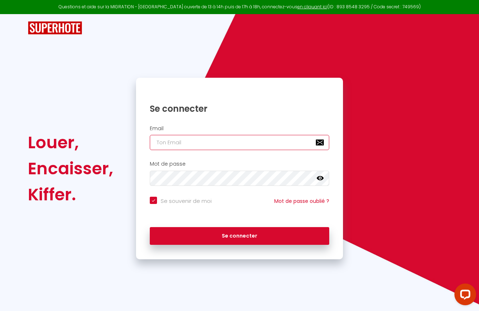
type input "[EMAIL_ADDRESS][DOMAIN_NAME]"
click at [239, 235] on button "Se connecter" at bounding box center [239, 236] width 179 height 18
checkbox input "true"
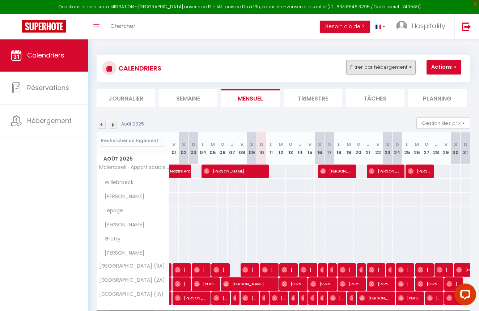
click at [409, 65] on button "Filtrer par hébergement" at bounding box center [380, 67] width 69 height 14
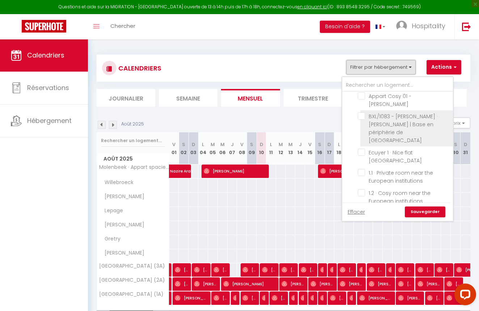
scroll to position [798, 0]
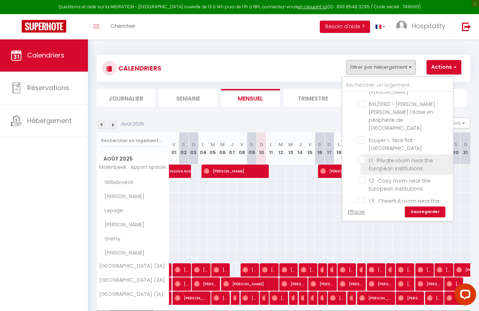
click at [363, 157] on input "1.1 · Private room near the European institutions" at bounding box center [404, 160] width 93 height 7
checkbox input "true"
checkbox input "false"
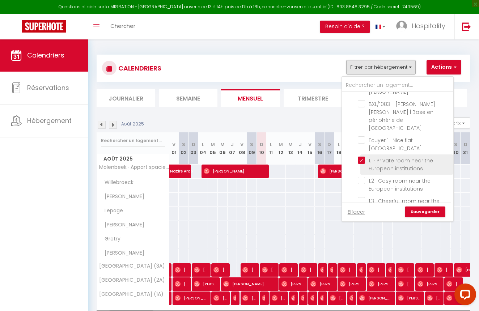
checkbox input "false"
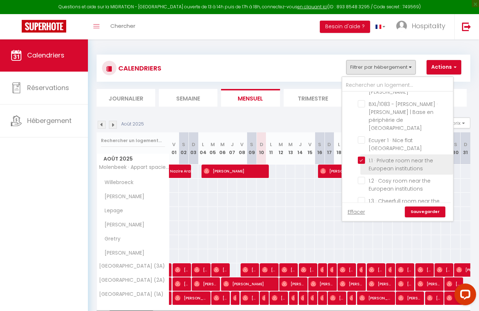
checkbox input "false"
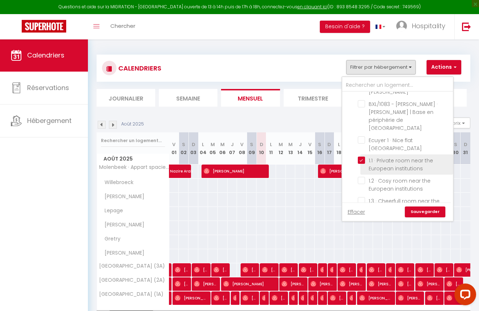
checkbox input "false"
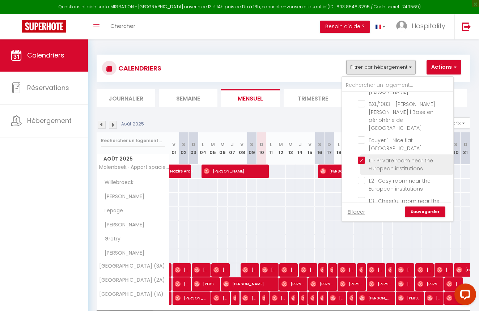
checkbox input "false"
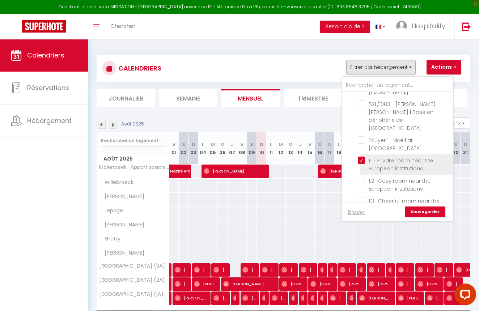
checkbox input "false"
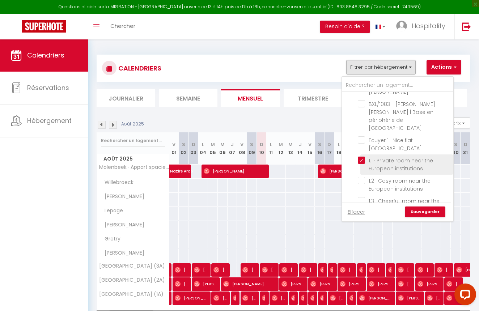
checkbox input "false"
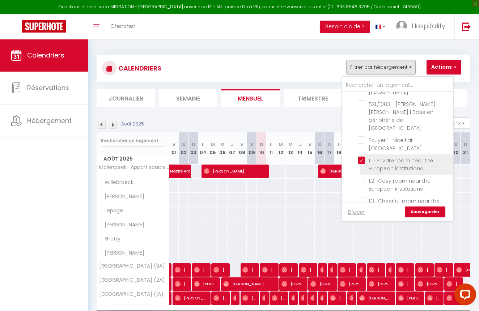
checkbox input "false"
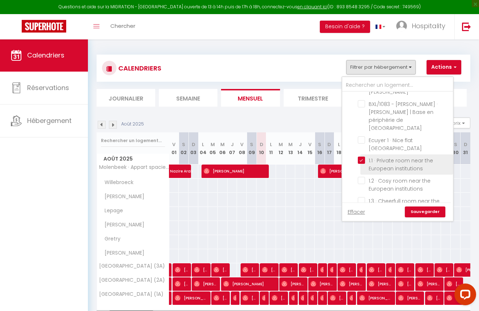
checkbox input "false"
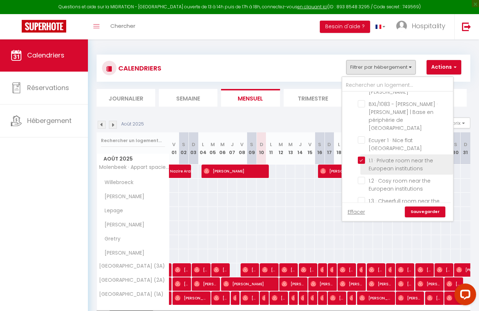
checkbox input "false"
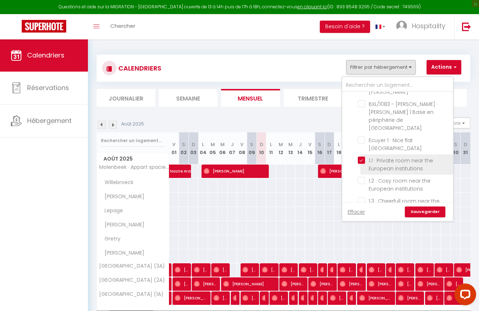
checkbox input "false"
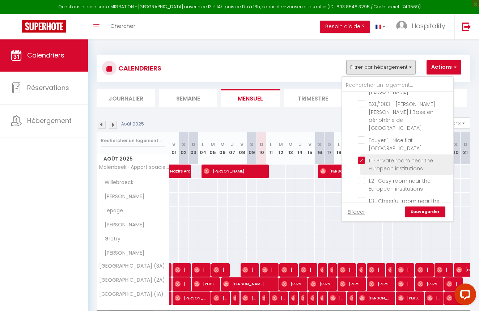
checkbox input "false"
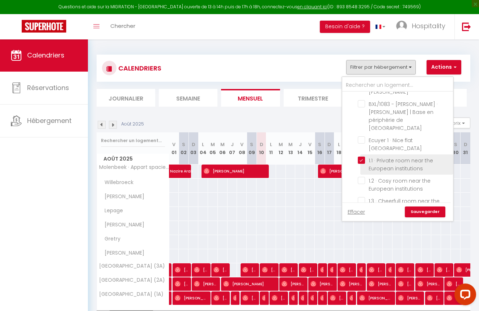
checkbox input "false"
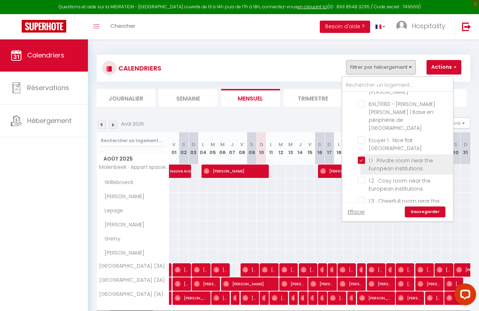
checkbox input "false"
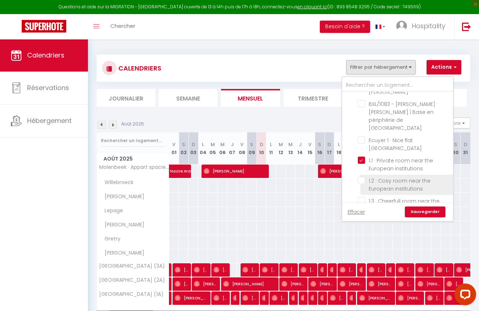
click at [363, 177] on input "1.2 · Cosy room near the European institutions" at bounding box center [404, 180] width 93 height 7
checkbox input "true"
checkbox input "false"
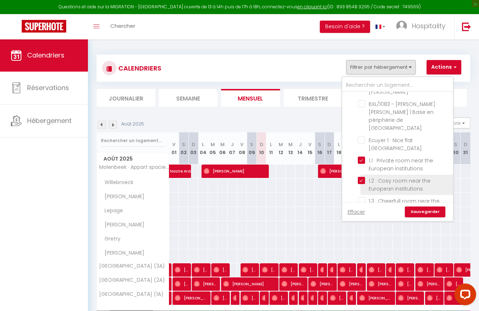
checkbox input "false"
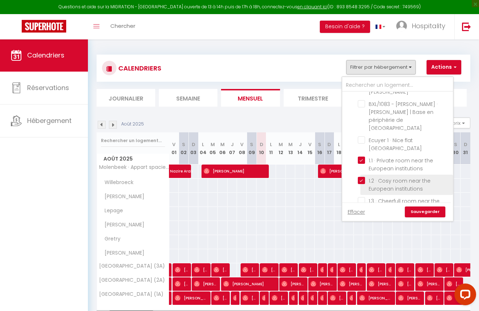
checkbox input "false"
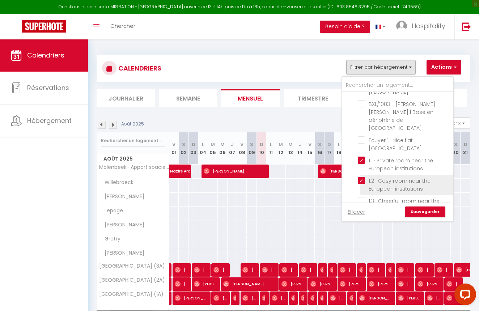
checkbox input "false"
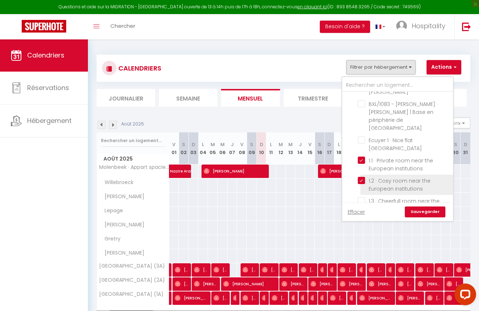
checkbox input "false"
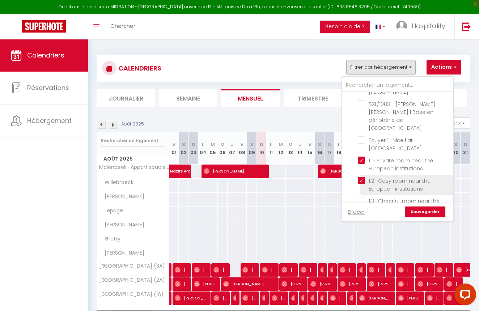
checkbox input "false"
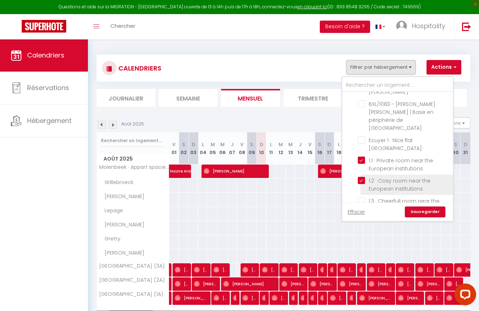
checkbox input "false"
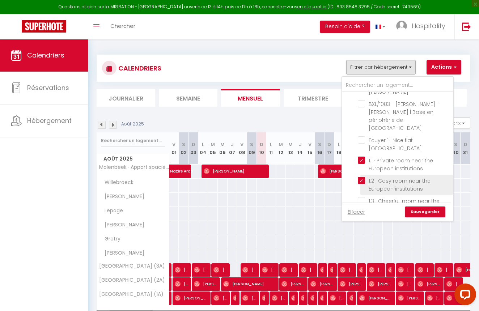
checkbox input "false"
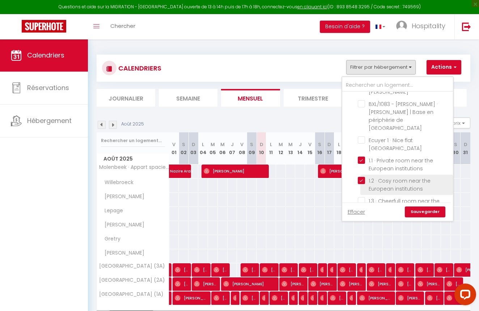
checkbox input "false"
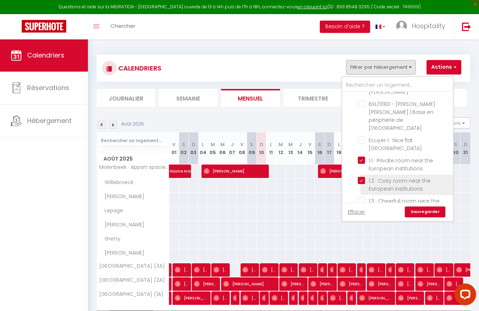
checkbox input "false"
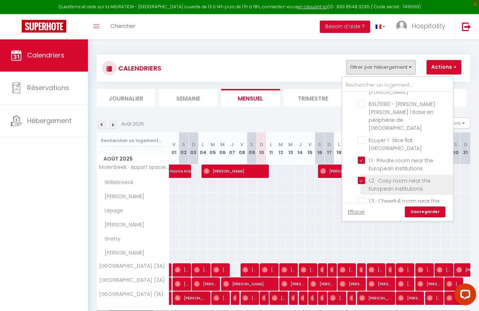
checkbox input "false"
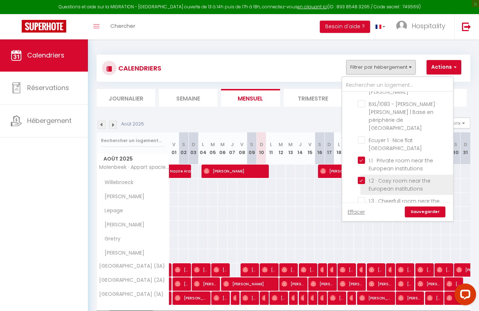
checkbox input "false"
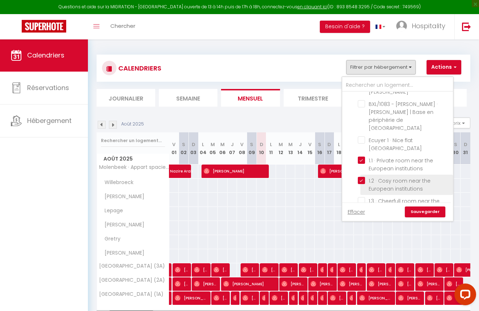
checkbox input "false"
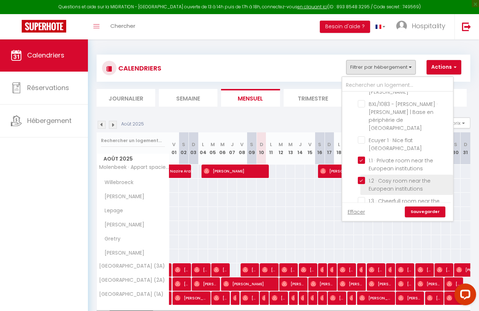
checkbox input "false"
click at [361, 197] on input "1.3 · Cheerfull room near the European institutions" at bounding box center [404, 200] width 93 height 7
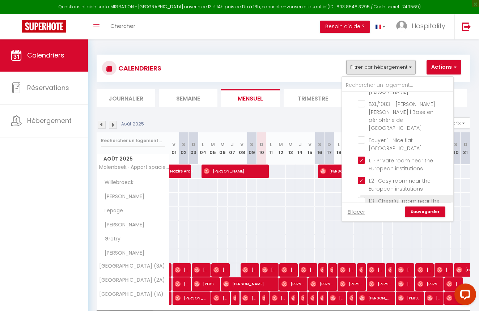
checkbox input "true"
checkbox input "false"
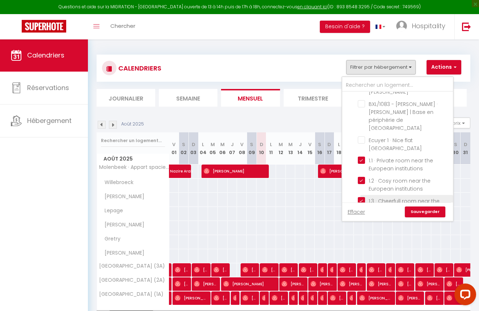
checkbox input "false"
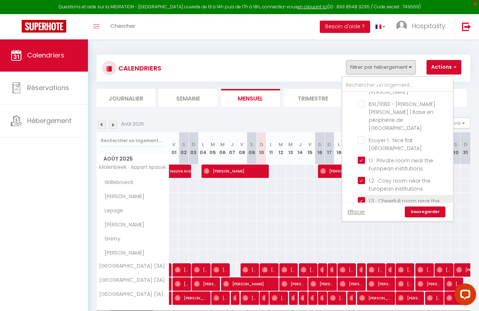
checkbox input "false"
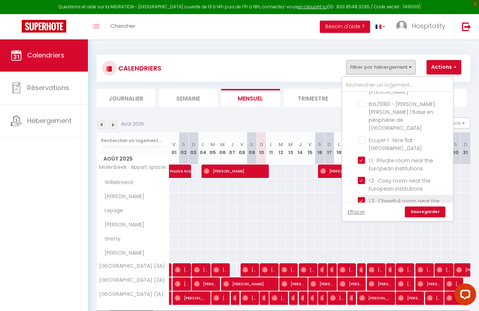
checkbox input "false"
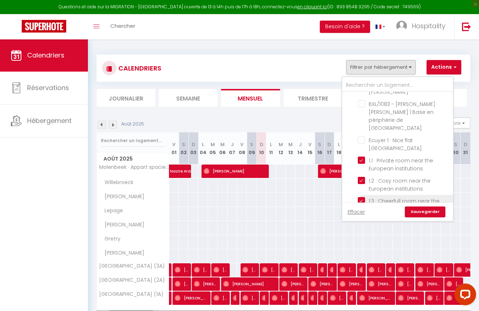
checkbox input "false"
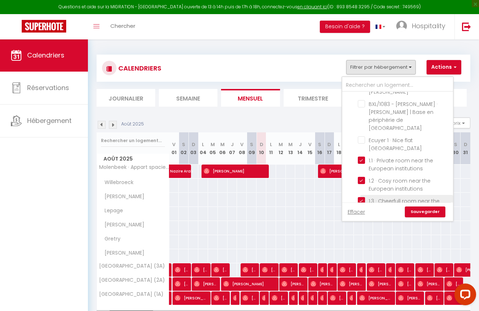
checkbox input "false"
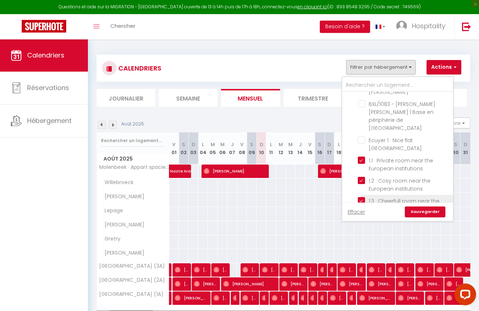
checkbox input "false"
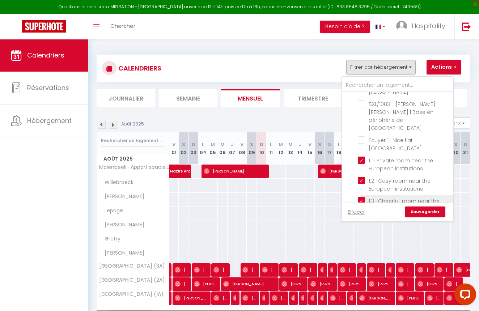
checkbox input "false"
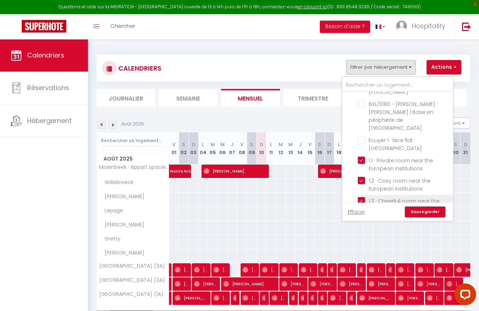
checkbox input "false"
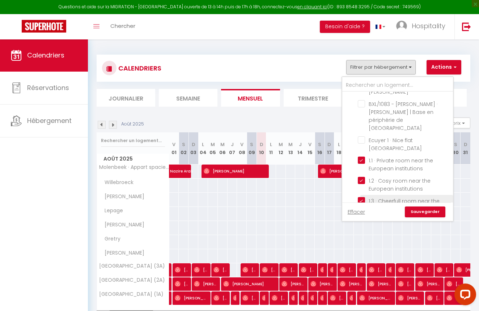
checkbox input "false"
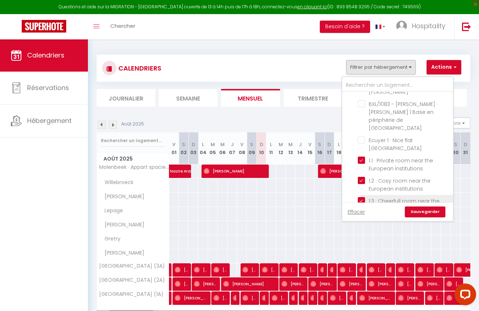
checkbox input "false"
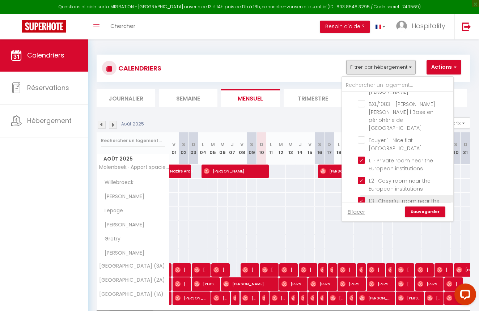
checkbox input "false"
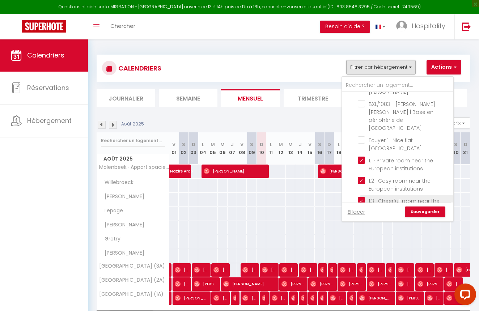
checkbox input "false"
click at [359, 217] on input "2.1 · Modern room near the European institutions" at bounding box center [404, 220] width 93 height 7
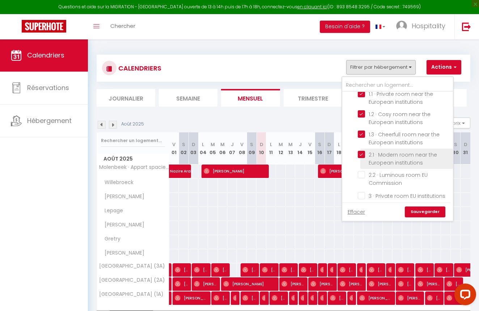
scroll to position [865, 0]
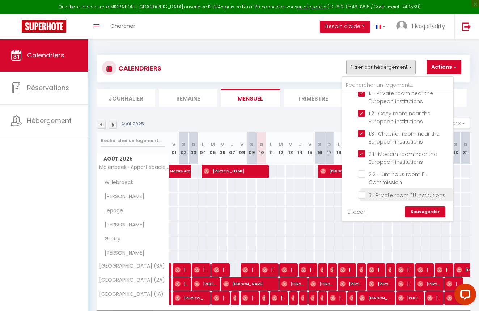
click at [362, 191] on input "3 · Private room EU institutions" at bounding box center [404, 194] width 93 height 7
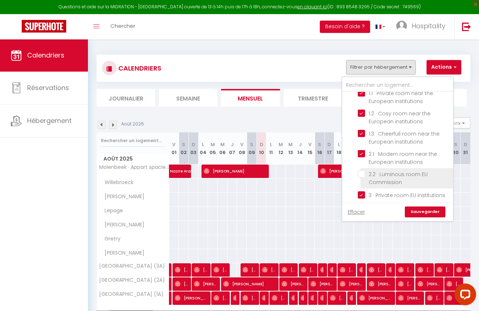
click at [362, 170] on input "2.2 · Luminous room EU Commission" at bounding box center [404, 173] width 93 height 7
click at [363, 201] on li "2.3 · Calm room next to EU Commission" at bounding box center [406, 211] width 93 height 20
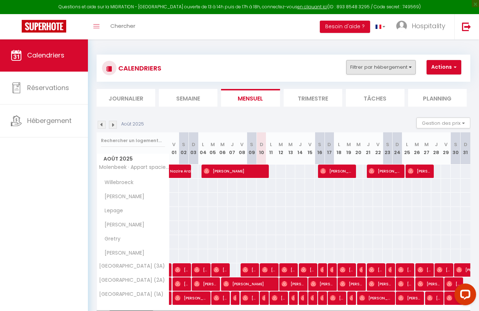
click at [394, 68] on button "Filtrer par hébergement" at bounding box center [380, 67] width 69 height 14
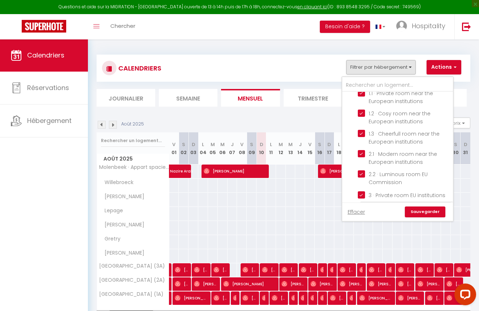
click at [360, 204] on input "2.3 · Calm room next to EU Commission" at bounding box center [404, 207] width 93 height 7
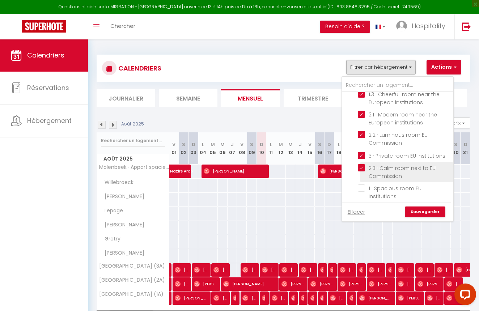
scroll to position [906, 0]
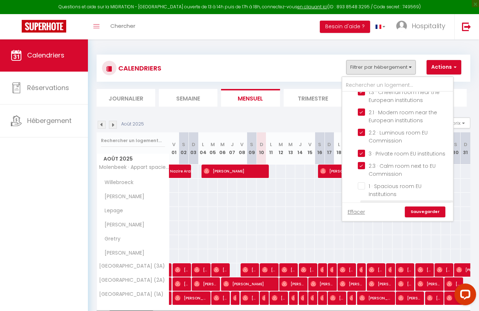
click at [360, 203] on input "4 · Stylish flat EU institutions" at bounding box center [404, 206] width 93 height 7
click at [364, 182] on input "1 · Spacious room EU Institutions" at bounding box center [404, 185] width 93 height 7
click at [422, 209] on link "Sauvegarder" at bounding box center [425, 212] width 41 height 11
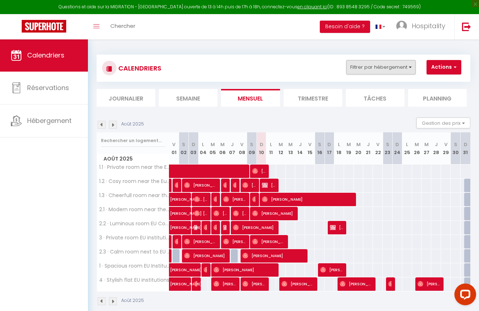
scroll to position [0, 0]
click at [404, 67] on button "Filtrer par hébergement" at bounding box center [380, 67] width 69 height 14
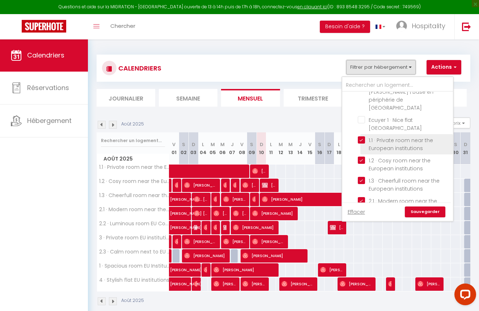
scroll to position [818, 0]
click at [363, 136] on input "1.1 · Private room near the European institutions" at bounding box center [404, 139] width 93 height 7
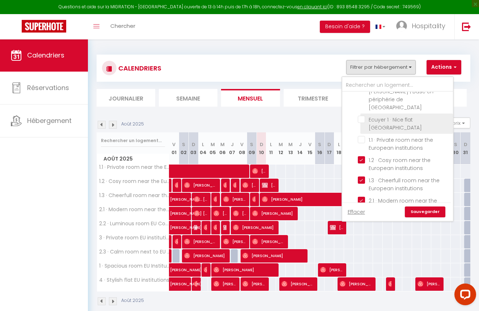
click at [363, 116] on input "Ecuyer 1 · Nice flat [GEOGRAPHIC_DATA]" at bounding box center [404, 119] width 93 height 7
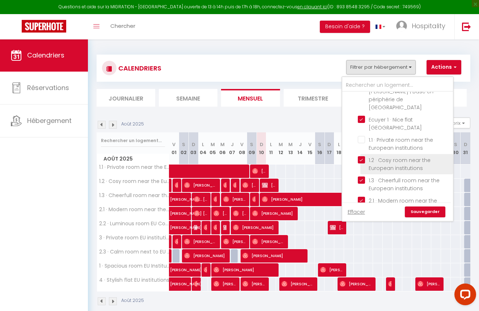
click at [361, 156] on input "1.2 · Cosy room near the European institutions" at bounding box center [404, 159] width 93 height 7
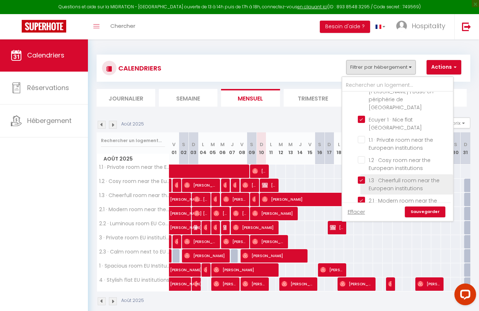
click at [360, 177] on input "1.3 · Cheerfull room near the European institutions" at bounding box center [404, 180] width 93 height 7
click at [361, 197] on input "2.1 · Modern room near the European institutions" at bounding box center [404, 200] width 93 height 7
click at [361, 217] on input "2.2 · Luminous room EU Commission" at bounding box center [404, 220] width 93 height 7
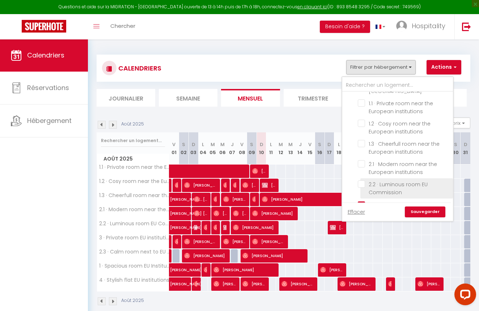
scroll to position [869, 0]
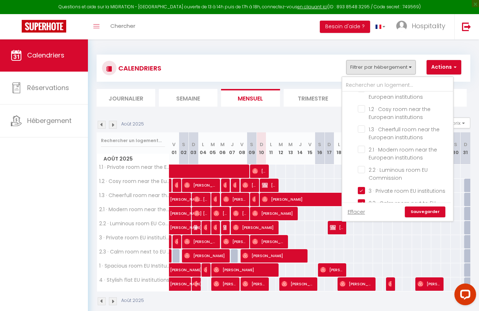
click at [361, 217] on li "1 · Spacious room EU Institutions" at bounding box center [406, 227] width 93 height 20
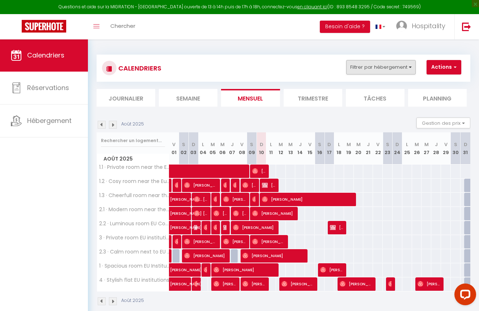
click at [380, 67] on button "Filtrer par hébergement" at bounding box center [380, 67] width 69 height 14
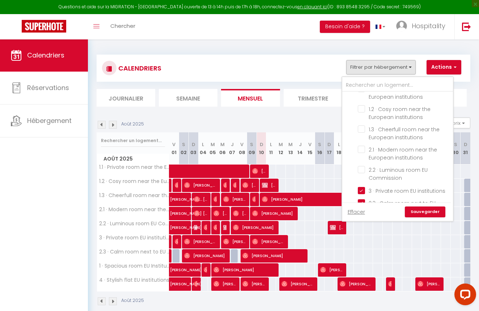
click at [362, 220] on input "1 · Spacious room EU Institutions" at bounding box center [404, 223] width 93 height 7
click at [361, 199] on input "2.3 · Calm room next to EU Commission" at bounding box center [404, 202] width 93 height 7
click at [362, 186] on input "3 · Private room EU institutions" at bounding box center [404, 189] width 93 height 7
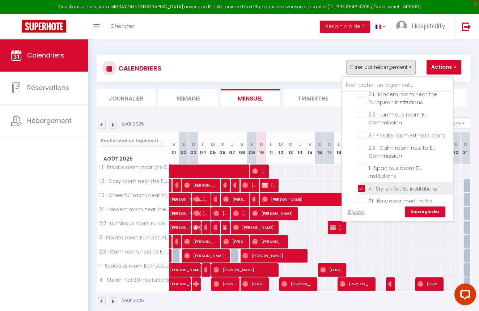
click at [362, 184] on input "4 · Stylish flat EU institutions" at bounding box center [404, 187] width 93 height 7
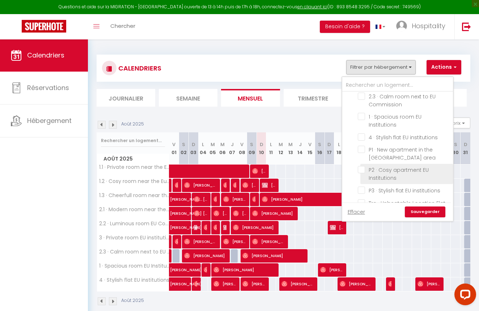
scroll to position [987, 0]
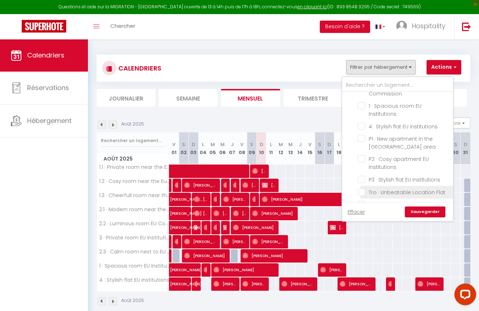
click at [362, 188] on input "Tro · Unbeatable Location Flat" at bounding box center [404, 191] width 93 height 7
click at [362, 201] on input "Deux · Best location studio" at bounding box center [404, 204] width 93 height 7
click at [417, 208] on link "Sauvegarder" at bounding box center [425, 212] width 41 height 11
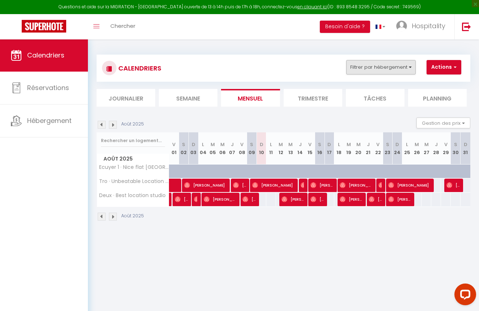
click at [409, 63] on button "Filtrer par hébergement" at bounding box center [380, 67] width 69 height 14
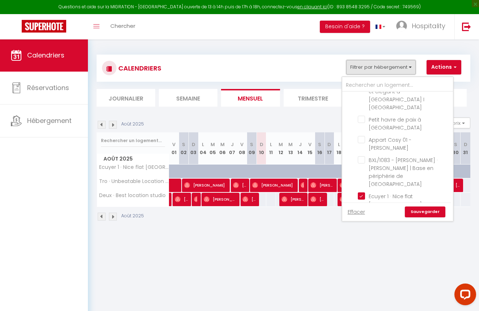
scroll to position [772, 0]
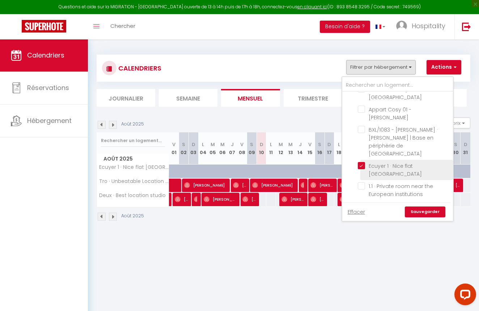
click at [364, 162] on input "Ecuyer 1 · Nice flat [GEOGRAPHIC_DATA]" at bounding box center [404, 165] width 93 height 7
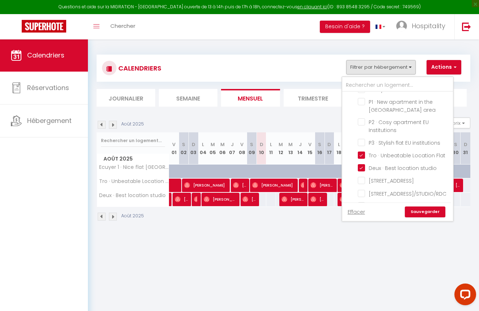
scroll to position [1037, 0]
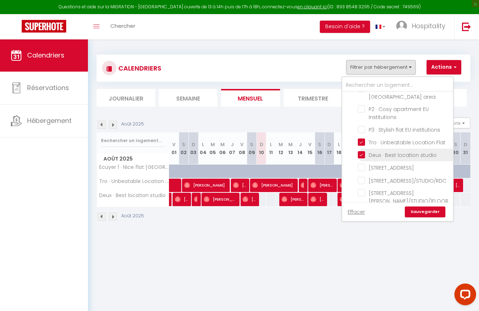
click at [362, 149] on li "Deux · Best location studio" at bounding box center [406, 155] width 93 height 13
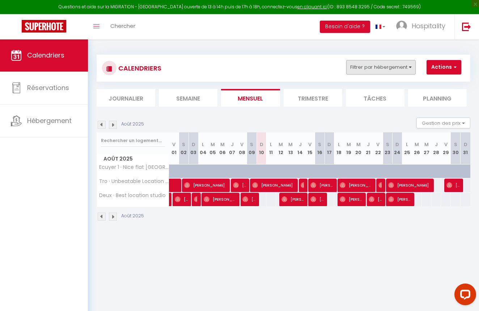
click at [379, 71] on button "Filtrer par hébergement" at bounding box center [380, 67] width 69 height 14
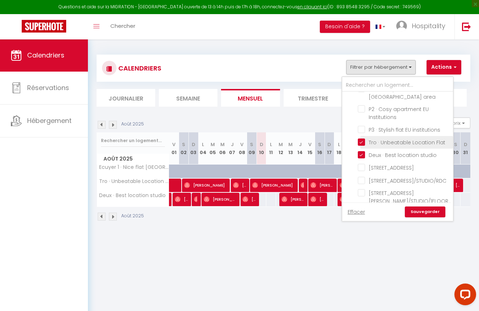
click at [364, 138] on input "Tro · Unbeatable Location Flat" at bounding box center [404, 141] width 93 height 7
click at [361, 151] on input "Deux · Best location studio" at bounding box center [404, 154] width 93 height 7
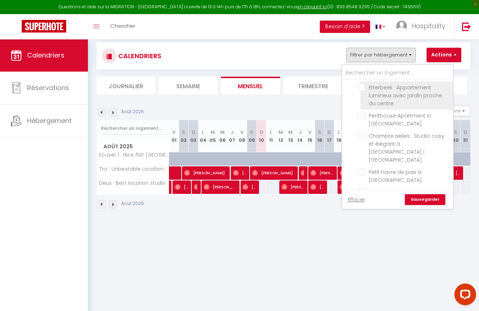
scroll to position [676, 0]
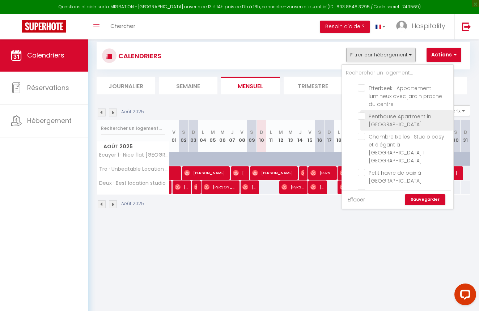
click at [361, 120] on input "Penthouse Apartment in [GEOGRAPHIC_DATA]" at bounding box center [404, 115] width 93 height 7
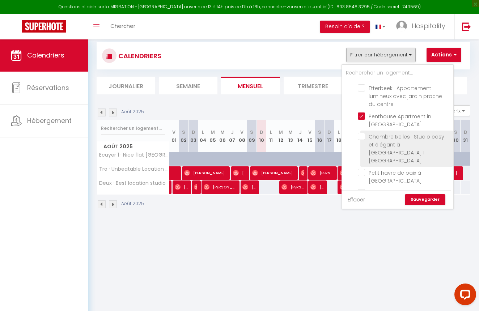
click at [361, 140] on input "Chambre Ixelles · Studio cosy et élégant à [GEOGRAPHIC_DATA] I [GEOGRAPHIC_DATA]" at bounding box center [404, 136] width 93 height 7
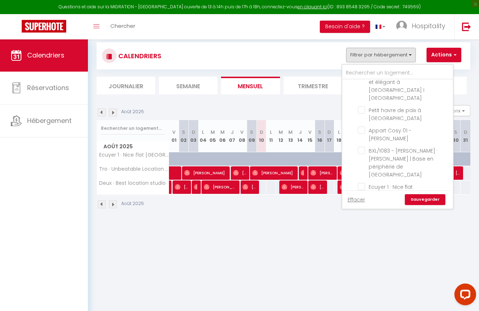
scroll to position [745, 0]
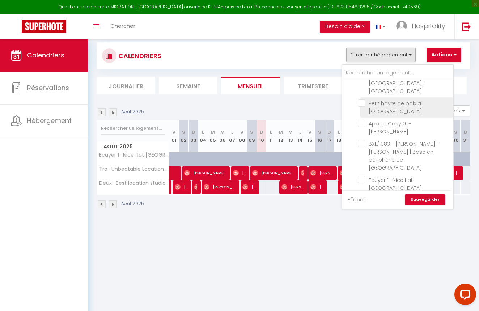
click at [362, 102] on input "Petit havre de paix à [GEOGRAPHIC_DATA]" at bounding box center [404, 102] width 93 height 7
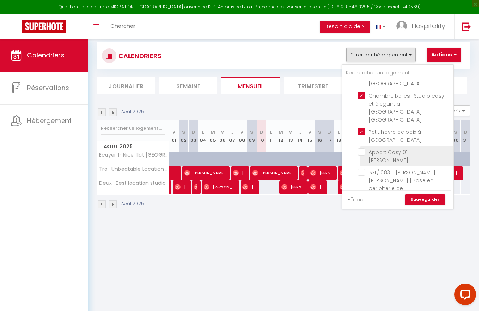
scroll to position [715, 0]
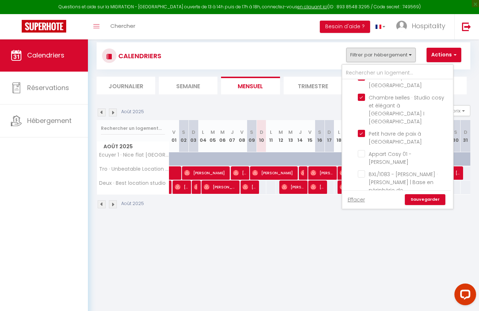
click at [422, 197] on link "Sauvegarder" at bounding box center [425, 199] width 41 height 11
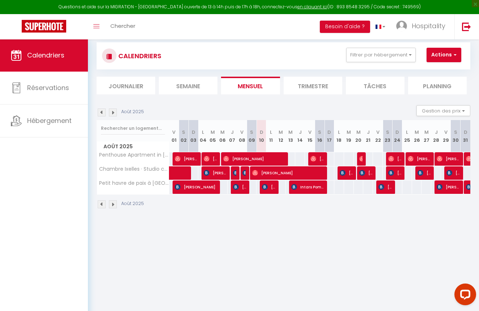
click at [104, 113] on img at bounding box center [102, 113] width 8 height 8
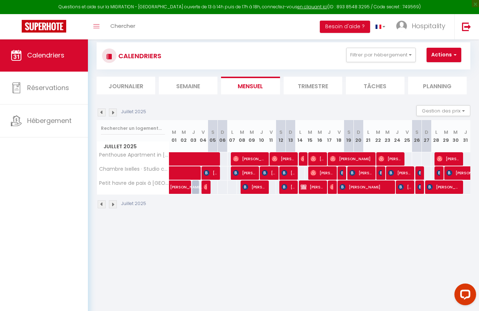
click at [115, 110] on img at bounding box center [113, 113] width 8 height 8
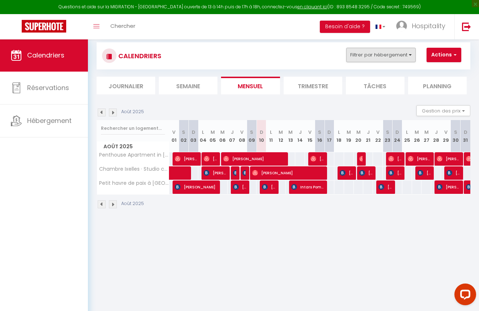
click at [404, 54] on button "Filtrer par hébergement" at bounding box center [380, 55] width 69 height 14
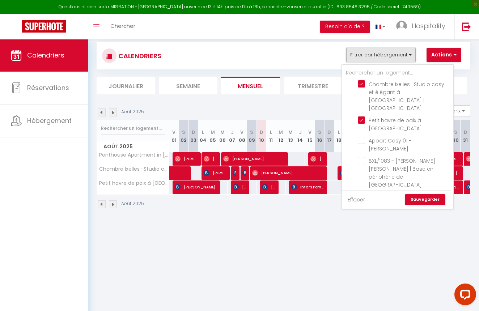
scroll to position [741, 0]
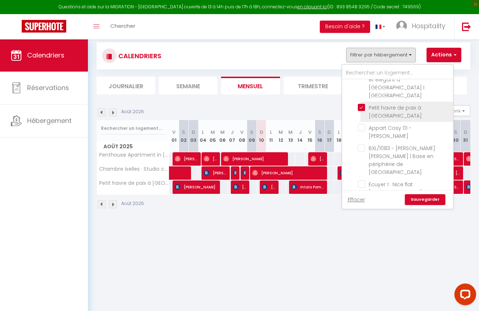
click at [361, 104] on input "Petit havre de paix à [GEOGRAPHIC_DATA]" at bounding box center [404, 107] width 93 height 7
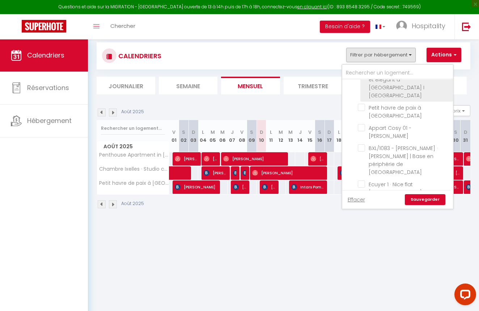
click at [362, 75] on input "Chambre Ixelles · Studio cosy et élégant à [GEOGRAPHIC_DATA] I [GEOGRAPHIC_DATA]" at bounding box center [404, 71] width 93 height 7
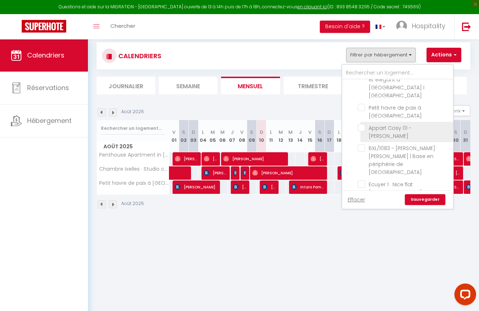
click at [361, 124] on input "Appart Cosy 01 - [PERSON_NAME]" at bounding box center [404, 127] width 93 height 7
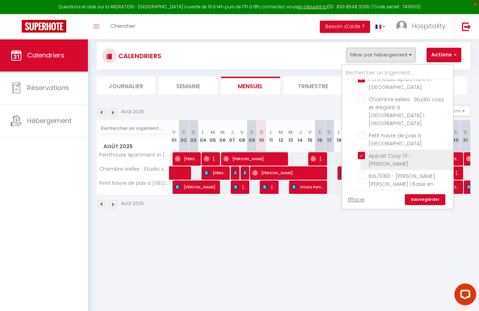
scroll to position [708, 0]
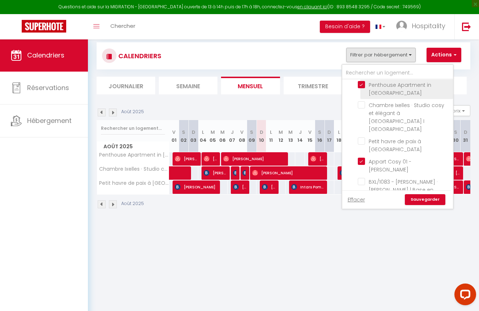
click at [362, 88] on input "Penthouse Apartment in [GEOGRAPHIC_DATA]" at bounding box center [404, 84] width 93 height 7
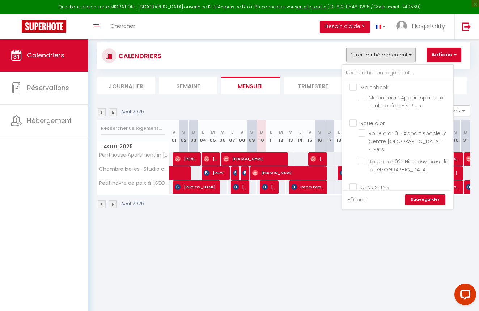
scroll to position [0, 0]
click at [362, 94] on input "Molenbeek · Appart spacieux Tout confort - 5 Pers" at bounding box center [404, 97] width 93 height 7
click at [424, 200] on link "Sauvegarder" at bounding box center [425, 199] width 41 height 11
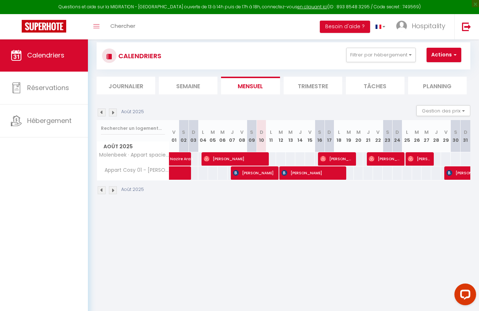
click at [102, 113] on img at bounding box center [102, 113] width 8 height 8
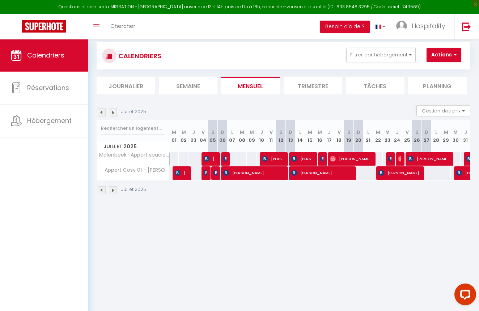
click at [113, 112] on img at bounding box center [113, 113] width 8 height 8
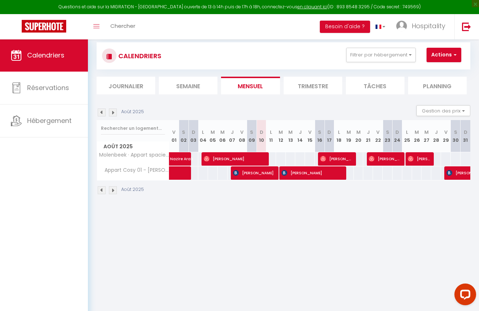
click at [102, 112] on img at bounding box center [102, 113] width 8 height 8
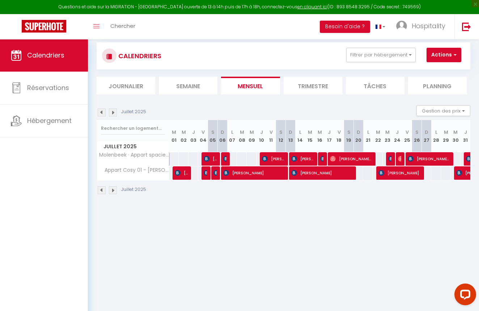
click at [111, 113] on img at bounding box center [113, 113] width 8 height 8
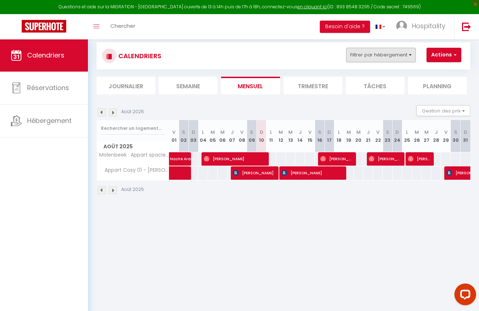
click at [387, 56] on button "Filtrer par hébergement" at bounding box center [380, 55] width 69 height 14
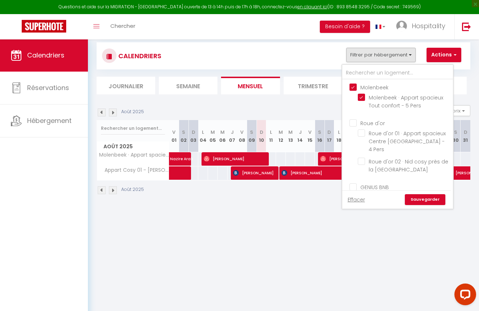
click at [352, 85] on input "Molenbeek" at bounding box center [404, 86] width 111 height 7
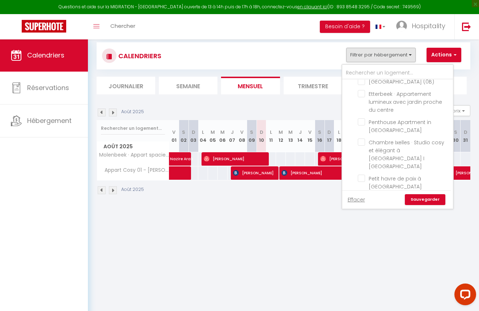
scroll to position [671, 0]
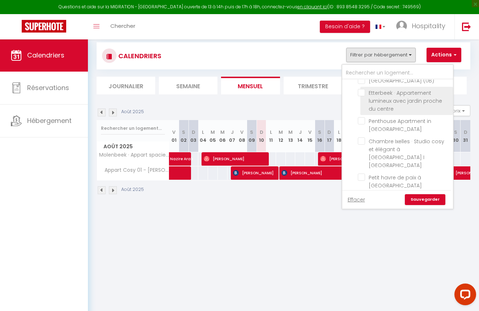
click at [362, 96] on input "Etterbeek · Appartement lumineux avec jardin proche du centre" at bounding box center [404, 92] width 93 height 7
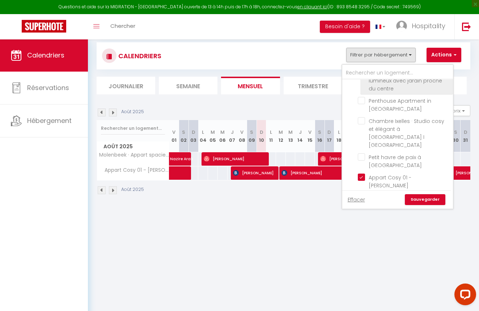
scroll to position [699, 0]
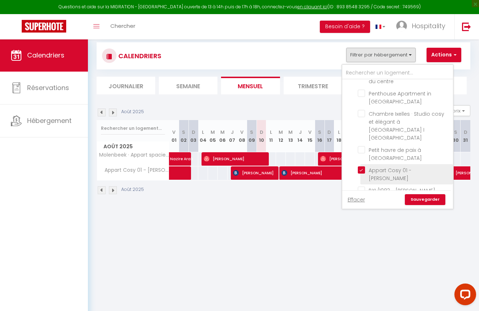
click at [361, 166] on input "Appart Cosy 01 - [PERSON_NAME]" at bounding box center [404, 169] width 93 height 7
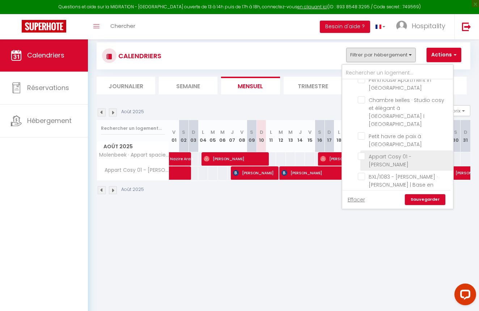
scroll to position [713, 0]
click at [432, 201] on link "Sauvegarder" at bounding box center [425, 199] width 41 height 11
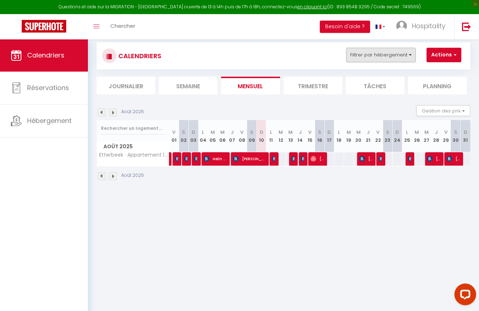
click at [392, 57] on button "Filtrer par hébergement" at bounding box center [380, 55] width 69 height 14
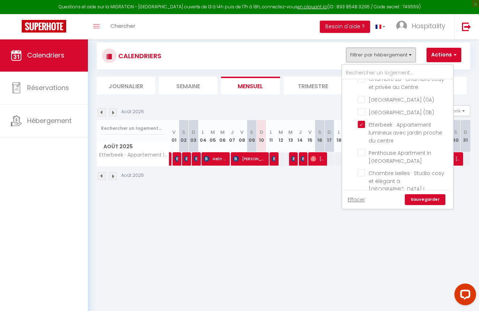
scroll to position [704, 0]
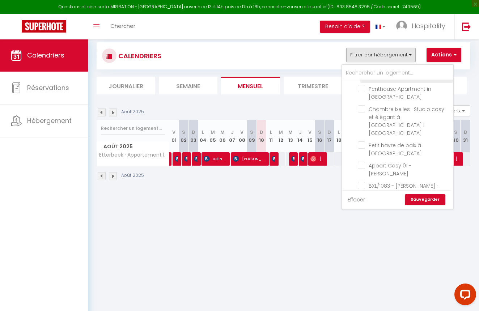
click at [360, 64] on input "Etterbeek · Appartement lumineux avec jardin proche du centre" at bounding box center [404, 60] width 93 height 7
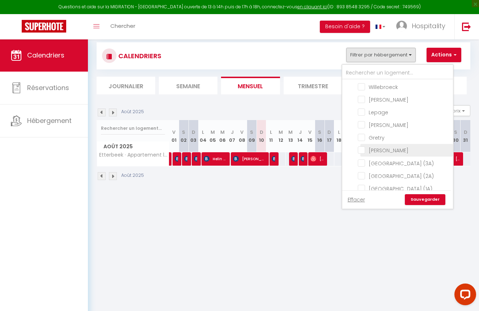
scroll to position [497, 0]
click at [364, 159] on input "[GEOGRAPHIC_DATA] (3A)" at bounding box center [404, 162] width 93 height 7
click at [360, 172] on input "[GEOGRAPHIC_DATA] (2A)" at bounding box center [404, 175] width 93 height 7
click at [361, 185] on input "[GEOGRAPHIC_DATA] (1A)" at bounding box center [404, 188] width 93 height 7
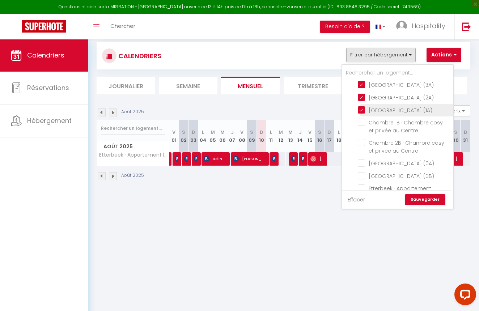
scroll to position [587, 0]
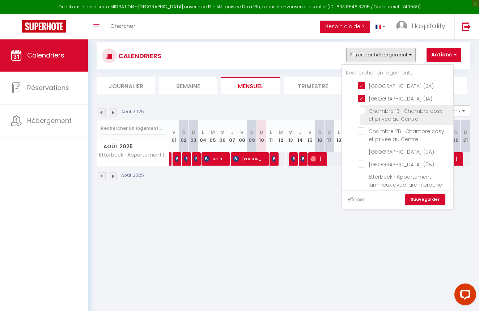
click at [362, 114] on input "Chambre 1B · Chambre cosy et privée au Centre" at bounding box center [404, 110] width 93 height 7
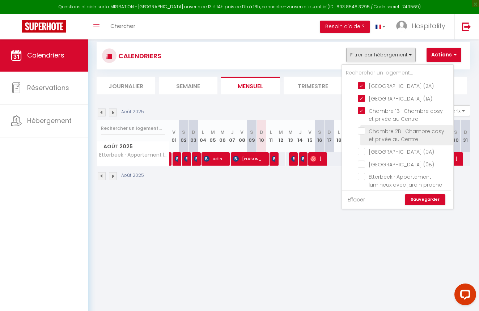
click at [360, 135] on input "Chambre 2B · Chambre cosy et privée au Centre" at bounding box center [404, 130] width 93 height 7
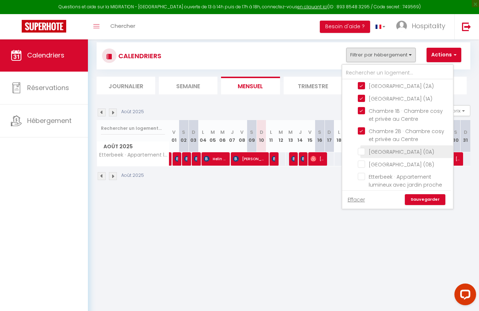
click at [361, 155] on input "[GEOGRAPHIC_DATA] (0A)" at bounding box center [404, 151] width 93 height 7
click at [361, 167] on input "[GEOGRAPHIC_DATA] (0B)" at bounding box center [404, 163] width 93 height 7
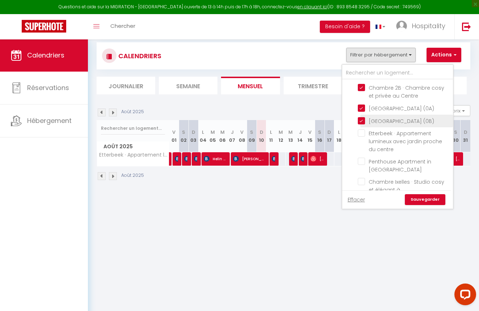
scroll to position [632, 0]
click at [424, 198] on link "Sauvegarder" at bounding box center [425, 199] width 41 height 11
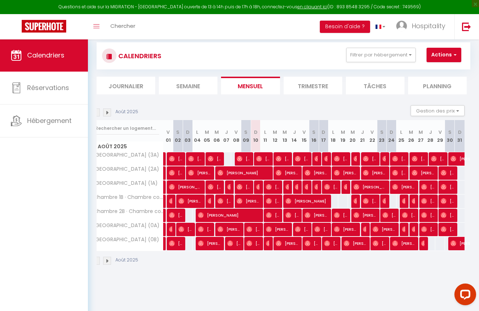
scroll to position [0, 0]
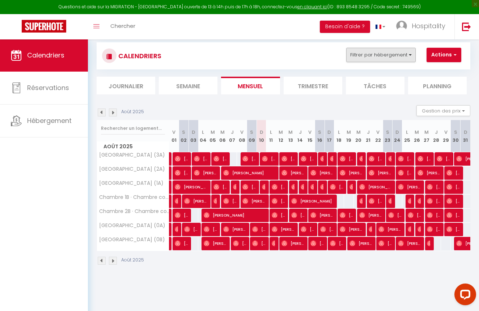
click at [382, 58] on button "Filtrer par hébergement" at bounding box center [380, 55] width 69 height 14
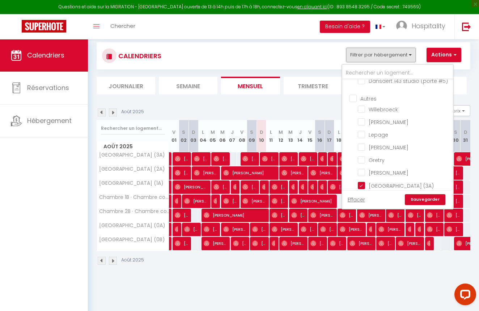
scroll to position [535, 0]
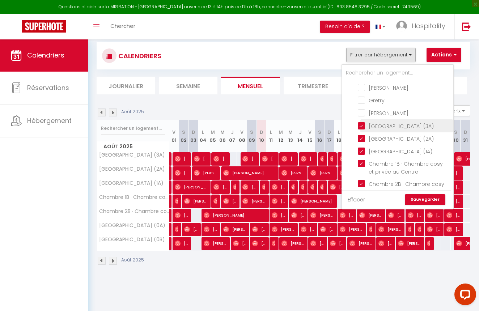
click at [363, 122] on input "[GEOGRAPHIC_DATA] (3A)" at bounding box center [404, 125] width 93 height 7
click at [359, 135] on input "[GEOGRAPHIC_DATA] (2A)" at bounding box center [404, 138] width 93 height 7
click at [361, 147] on input "[GEOGRAPHIC_DATA] (1A)" at bounding box center [404, 150] width 93 height 7
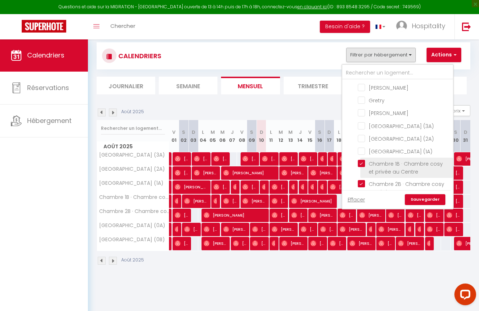
click at [360, 167] on input "Chambre 1B · Chambre cosy et privée au Centre" at bounding box center [404, 163] width 93 height 7
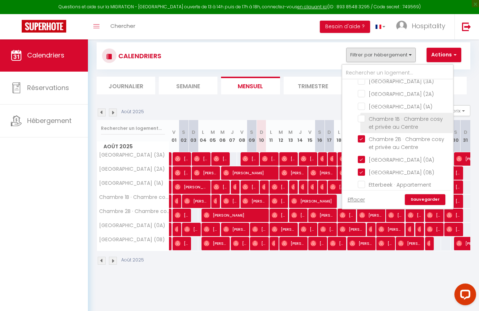
scroll to position [582, 0]
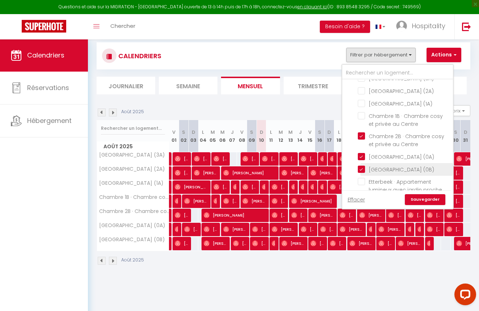
click at [361, 173] on input "[GEOGRAPHIC_DATA] (0B)" at bounding box center [404, 168] width 93 height 7
click at [362, 160] on input "[GEOGRAPHIC_DATA] (0A)" at bounding box center [404, 156] width 93 height 7
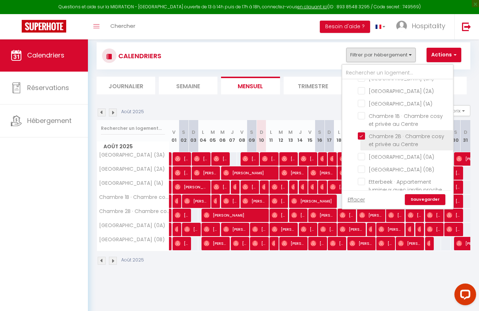
click at [364, 140] on input "Chambre 2B · Chambre cosy et privée au Centre" at bounding box center [404, 135] width 93 height 7
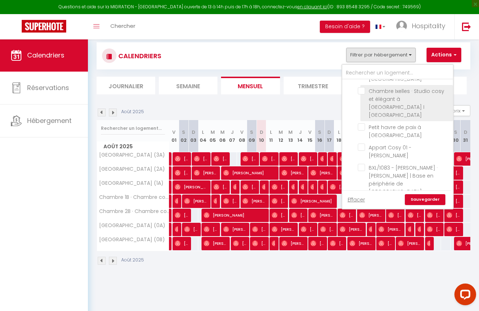
scroll to position [722, 0]
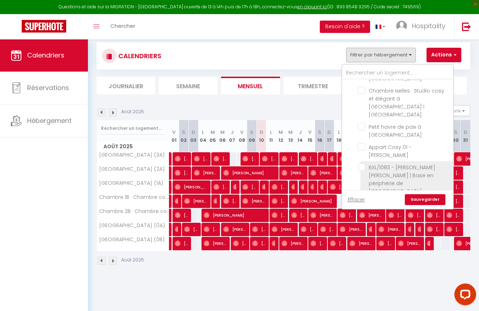
click at [362, 163] on input "BXL/1083 - [PERSON_NAME] · [PERSON_NAME] | Base en périphérie de [GEOGRAPHIC_DA…" at bounding box center [404, 166] width 93 height 7
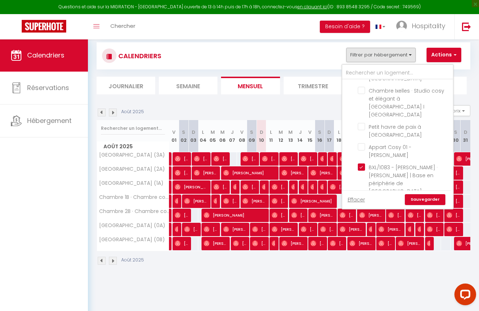
click at [432, 202] on link "Sauvegarder" at bounding box center [425, 199] width 41 height 11
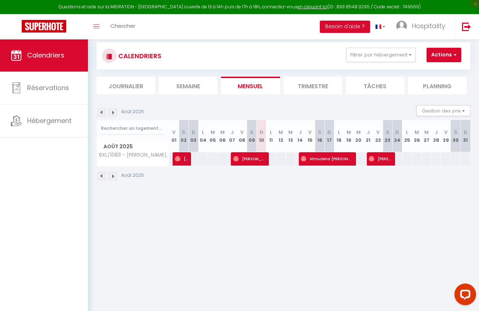
click at [100, 110] on img at bounding box center [102, 113] width 8 height 8
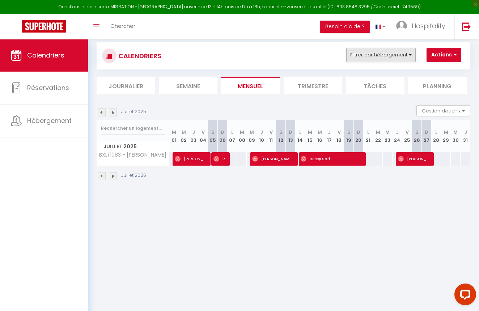
click at [383, 55] on button "Filtrer par hébergement" at bounding box center [380, 55] width 69 height 14
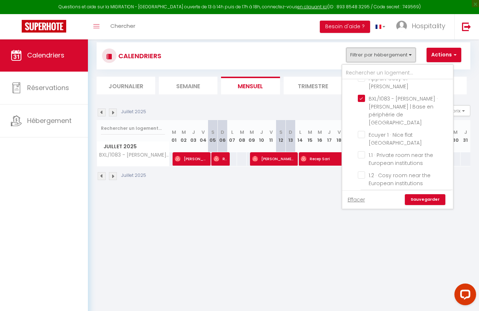
scroll to position [790, 0]
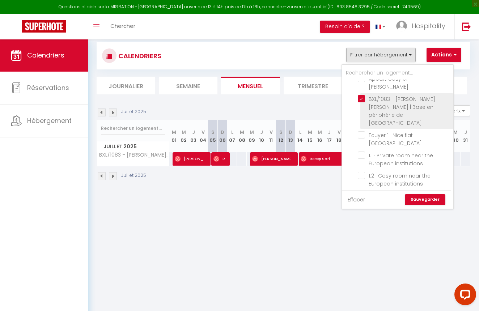
click at [362, 95] on input "BXL/1083 - [PERSON_NAME] · [PERSON_NAME] | Base en périphérie de [GEOGRAPHIC_DA…" at bounding box center [404, 98] width 93 height 7
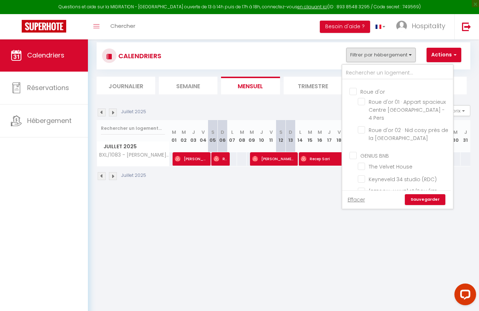
scroll to position [51, 0]
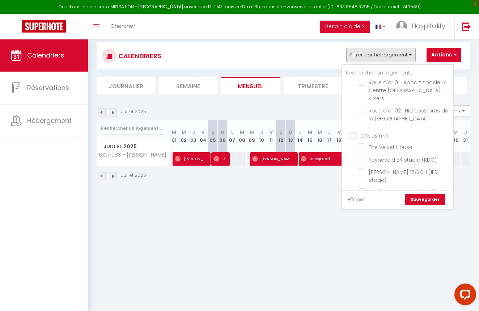
click at [353, 132] on input "GENIUS BNB" at bounding box center [404, 135] width 111 height 7
click at [423, 197] on link "Sauvegarder" at bounding box center [425, 199] width 41 height 11
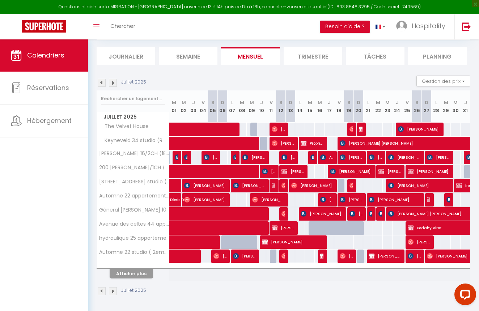
scroll to position [42, 0]
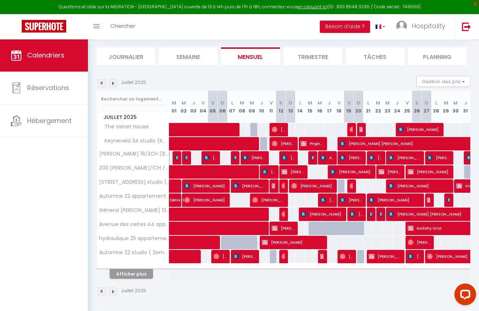
click at [139, 272] on button "Afficher plus" at bounding box center [131, 274] width 43 height 10
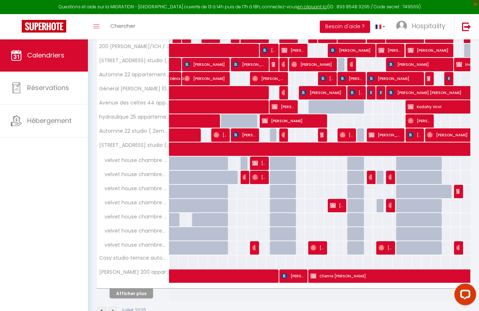
scroll to position [163, 0]
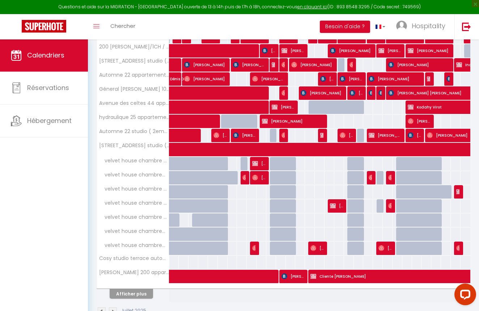
click at [132, 297] on button "Afficher plus" at bounding box center [131, 294] width 43 height 10
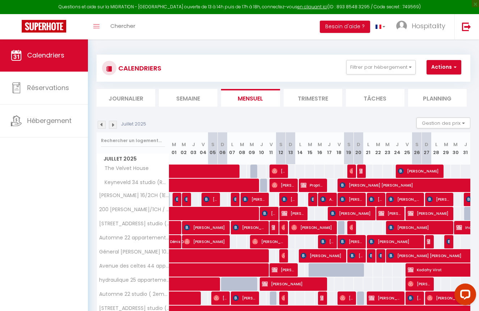
scroll to position [0, 0]
click at [410, 68] on button "Filtrer par hébergement" at bounding box center [380, 67] width 69 height 14
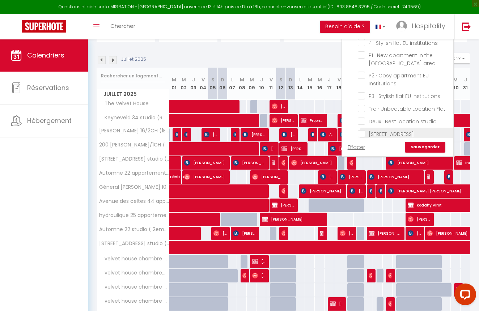
scroll to position [1008, 0]
click at [364, 128] on input "[STREET_ADDRESS]" at bounding box center [404, 131] width 93 height 7
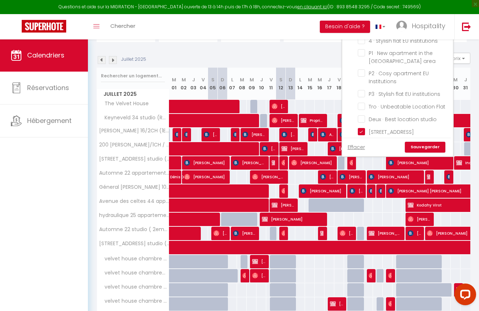
click at [364, 140] on input "[STREET_ADDRESS]/STUDIO/RDC" at bounding box center [404, 143] width 93 height 7
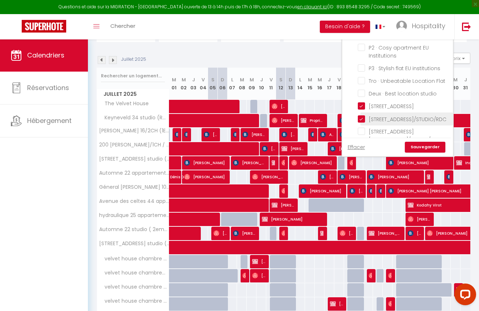
scroll to position [1036, 0]
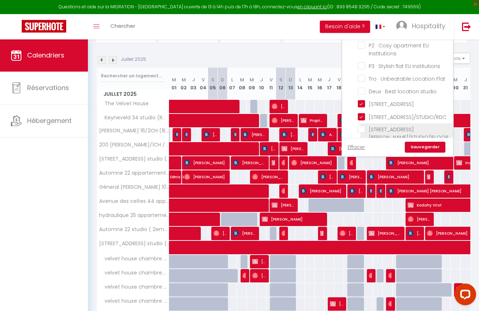
click at [362, 126] on input "[STREET_ADDRESS][PERSON_NAME]/STUDIO/1FLOOR" at bounding box center [404, 129] width 93 height 7
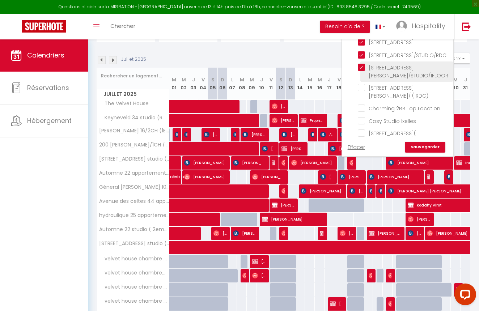
scroll to position [1100, 0]
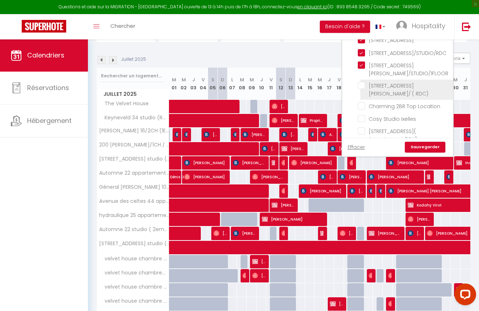
click at [361, 82] on input "[STREET_ADDRESS][PERSON_NAME]/ ( RDC)" at bounding box center [404, 85] width 93 height 7
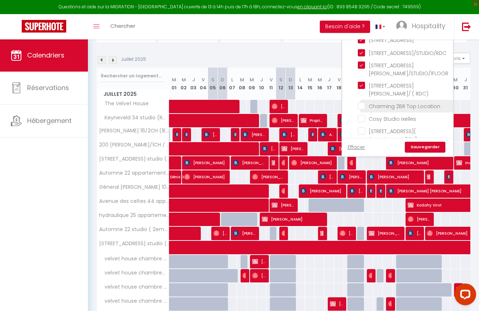
click at [362, 102] on input "Charming 2BR Top Location" at bounding box center [404, 105] width 93 height 7
click at [363, 115] on input "Cosy Studio Ixelles" at bounding box center [404, 118] width 93 height 7
click at [363, 127] on input "[STREET_ADDRESS]( Appartement 2CH)" at bounding box center [404, 130] width 93 height 7
click at [364, 148] on input "[GEOGRAPHIC_DATA][PERSON_NAME] 26 - TRIPLEX 2 CHAMBRES" at bounding box center [404, 151] width 93 height 7
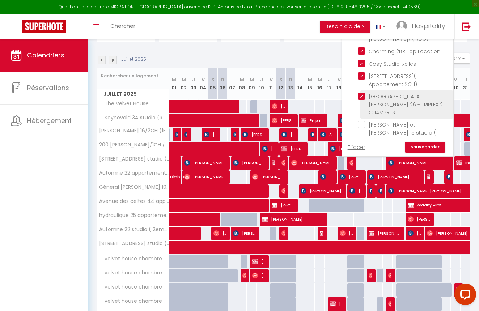
scroll to position [1154, 0]
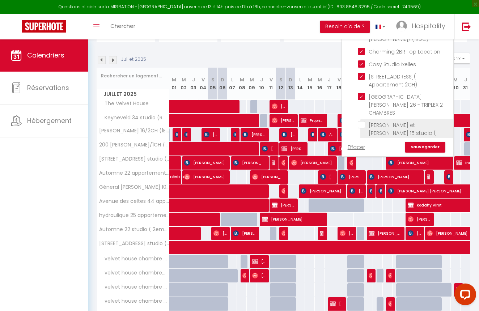
click at [362, 121] on input "[PERSON_NAME] et [PERSON_NAME] 15 studio ( 2eme étage)" at bounding box center [404, 124] width 93 height 7
click at [362, 149] on input "[PERSON_NAME] 133 Studio (1ER étage droite )" at bounding box center [404, 152] width 93 height 7
click at [422, 144] on link "Sauvegarder" at bounding box center [425, 147] width 41 height 11
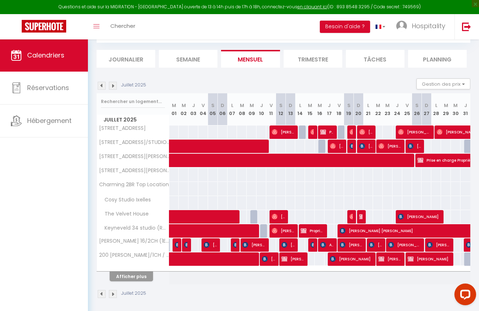
click at [135, 272] on button "Afficher plus" at bounding box center [131, 277] width 43 height 10
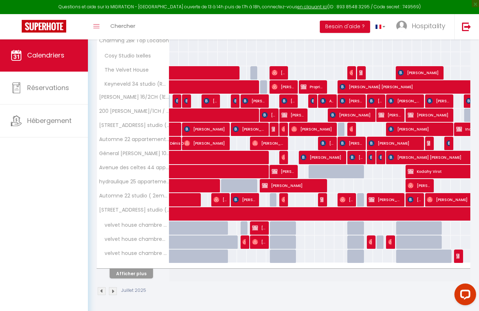
scroll to position [183, 0]
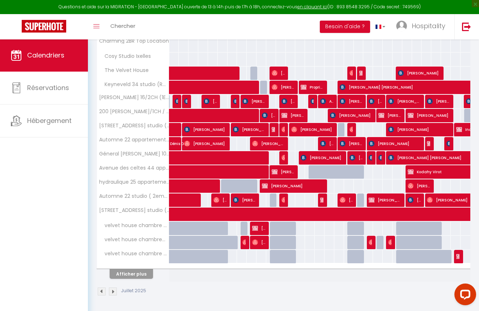
click at [131, 273] on button "Afficher plus" at bounding box center [131, 274] width 43 height 10
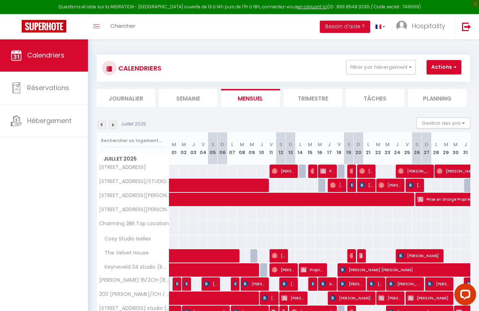
scroll to position [0, 0]
click at [111, 123] on img at bounding box center [113, 125] width 8 height 8
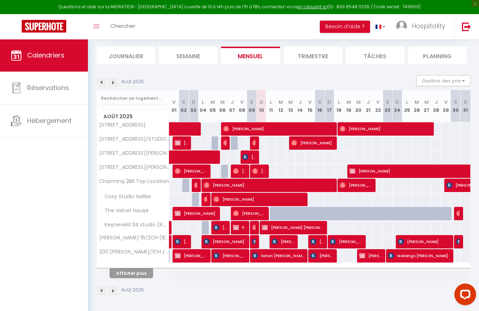
scroll to position [42, 0]
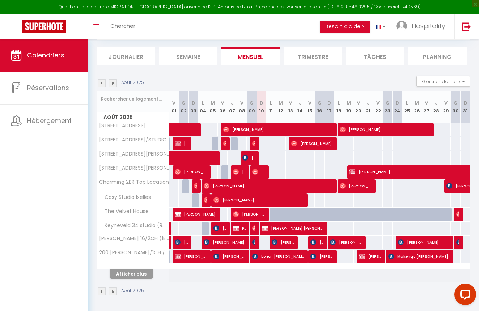
click at [124, 275] on button "Afficher plus" at bounding box center [131, 274] width 43 height 10
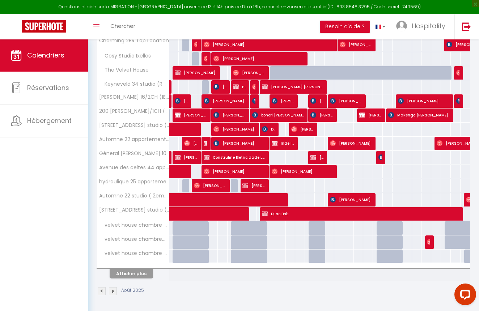
scroll to position [183, 0]
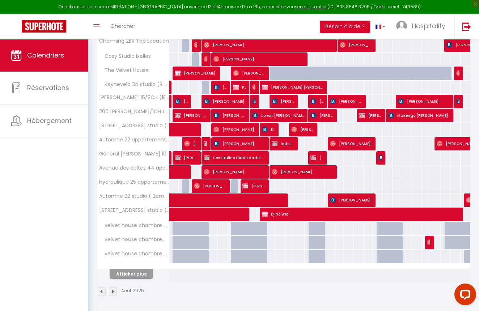
click at [124, 275] on button "Afficher plus" at bounding box center [131, 274] width 43 height 10
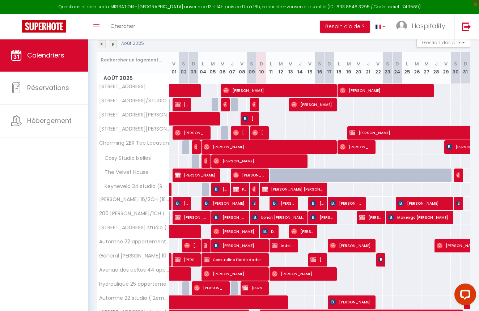
scroll to position [81, 0]
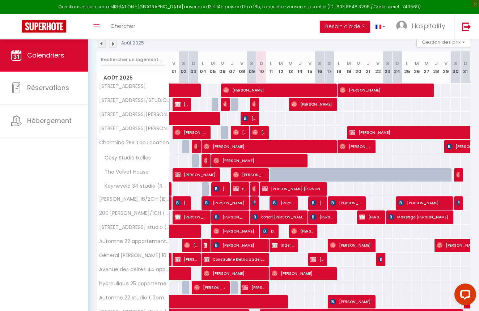
click at [102, 46] on img at bounding box center [102, 44] width 8 height 8
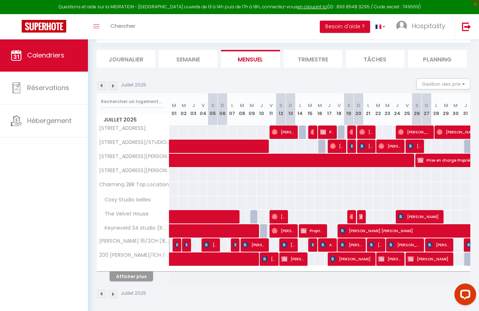
click at [112, 85] on img at bounding box center [113, 86] width 8 height 8
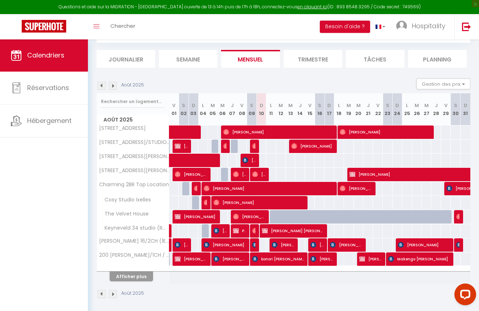
click at [103, 86] on img at bounding box center [102, 86] width 8 height 8
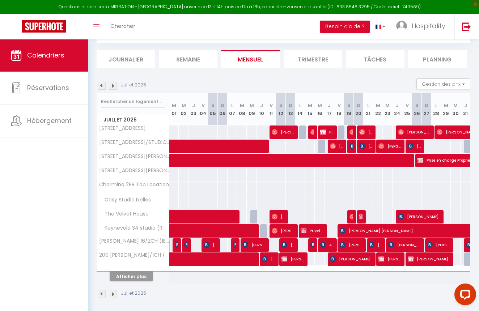
click at [114, 88] on img at bounding box center [113, 86] width 8 height 8
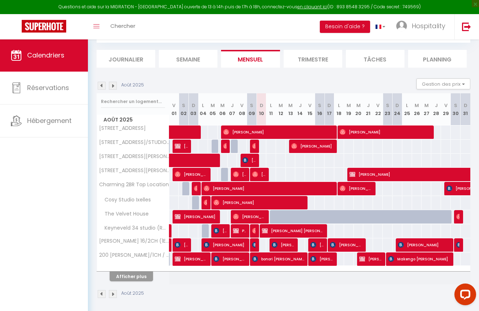
click at [137, 277] on button "Afficher plus" at bounding box center [131, 277] width 43 height 10
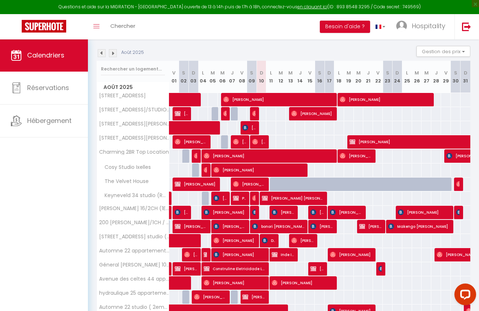
scroll to position [63, 0]
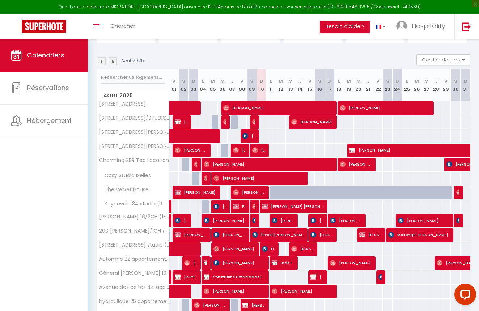
click at [99, 63] on img at bounding box center [102, 62] width 8 height 8
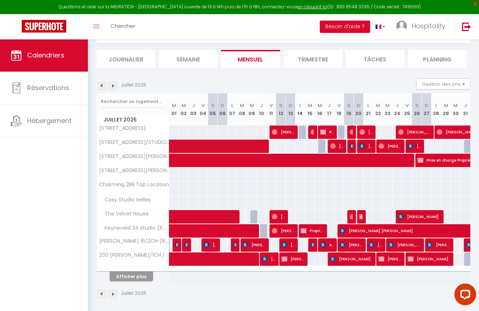
click at [128, 275] on button "Afficher plus" at bounding box center [131, 277] width 43 height 10
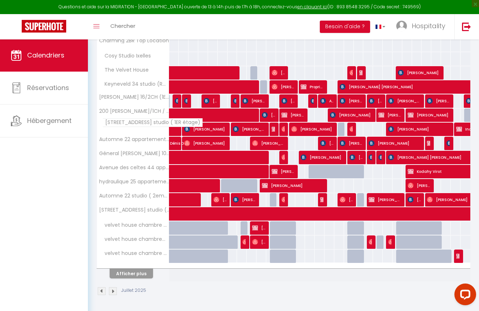
scroll to position [183, 0]
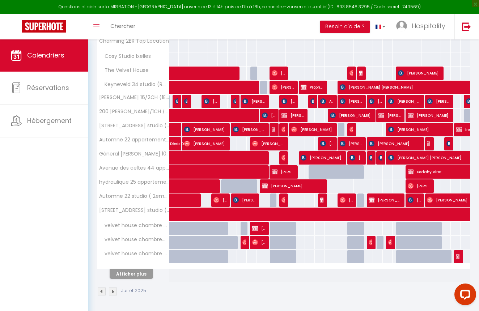
click at [129, 274] on button "Afficher plus" at bounding box center [131, 274] width 43 height 10
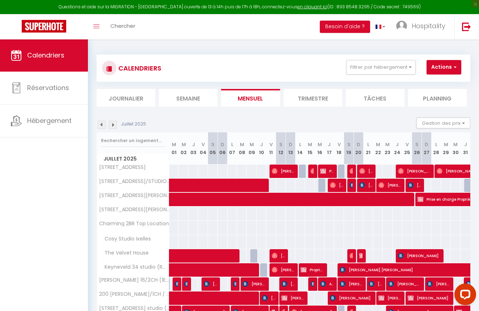
scroll to position [0, 0]
click at [114, 124] on img at bounding box center [113, 125] width 8 height 8
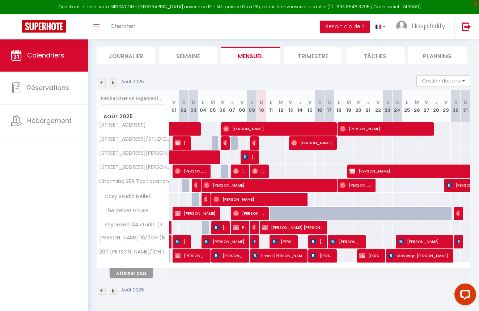
scroll to position [42, 0]
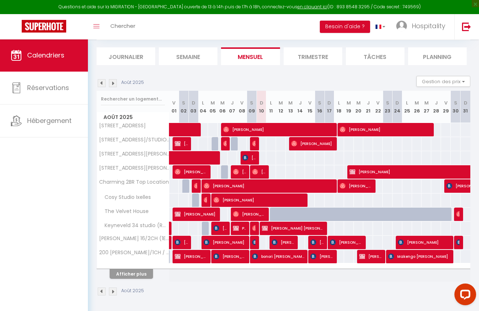
click at [130, 274] on button "Afficher plus" at bounding box center [131, 274] width 43 height 10
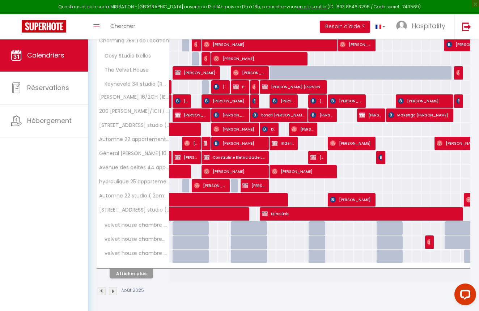
scroll to position [183, 0]
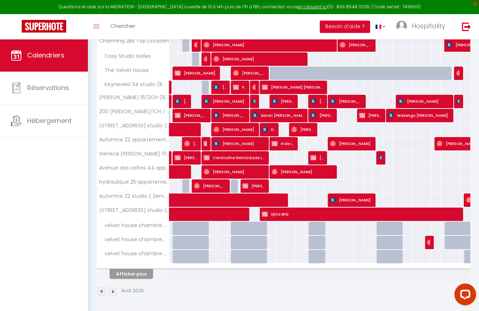
click at [130, 274] on button "Afficher plus" at bounding box center [131, 274] width 43 height 10
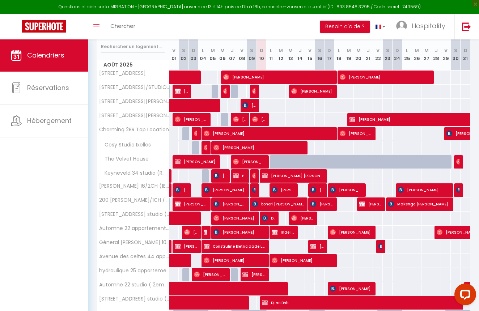
scroll to position [103, 0]
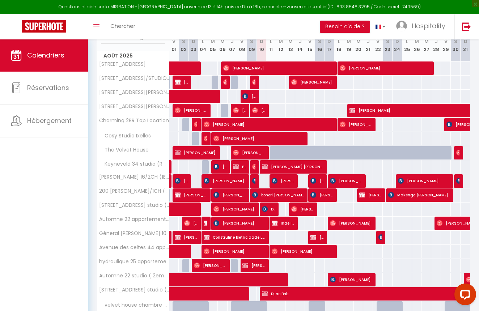
click at [245, 221] on span "[PERSON_NAME]" at bounding box center [239, 223] width 52 height 14
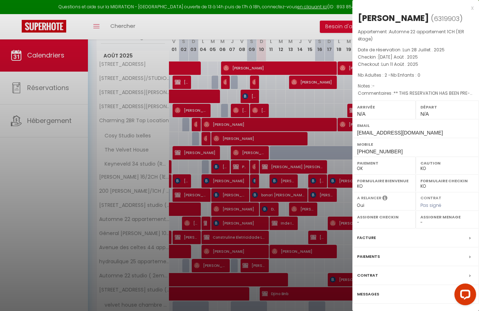
click at [471, 7] on div "x" at bounding box center [412, 8] width 121 height 9
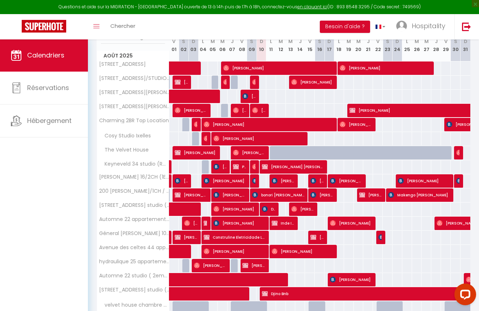
click at [207, 222] on img at bounding box center [207, 223] width 6 height 6
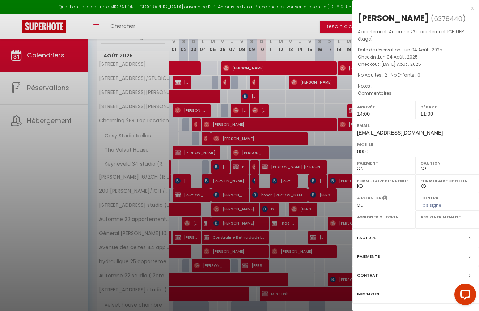
click at [471, 8] on div "x" at bounding box center [412, 8] width 121 height 9
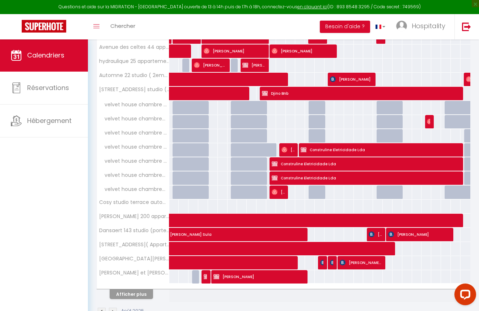
scroll to position [304, 0]
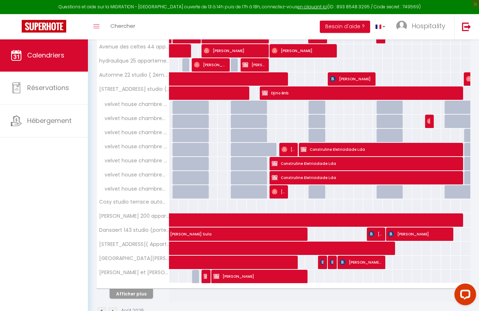
click at [194, 275] on div at bounding box center [197, 277] width 10 height 14
click at [206, 273] on img at bounding box center [207, 276] width 6 height 6
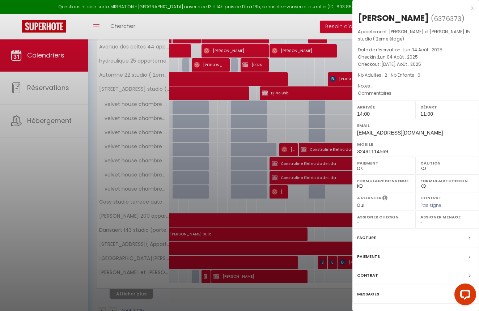
click at [471, 7] on div "x" at bounding box center [412, 8] width 121 height 9
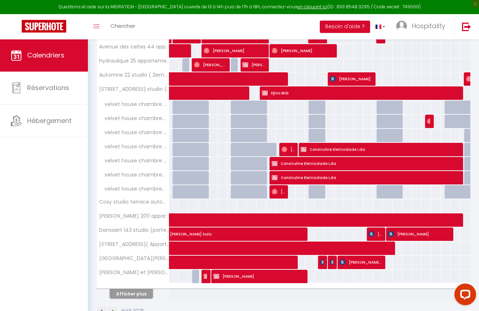
click at [299, 276] on span "[PERSON_NAME]" at bounding box center [258, 276] width 91 height 14
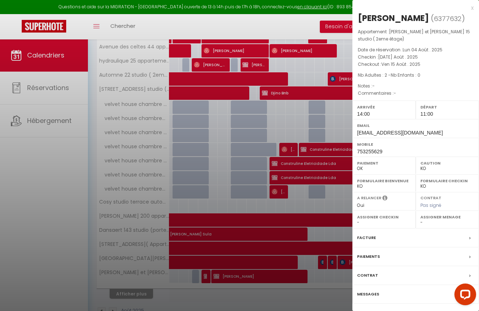
click at [471, 7] on div "x" at bounding box center [412, 8] width 121 height 9
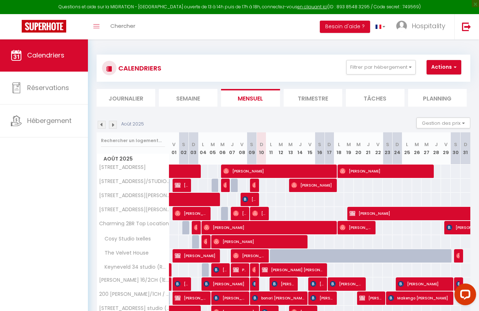
scroll to position [0, 0]
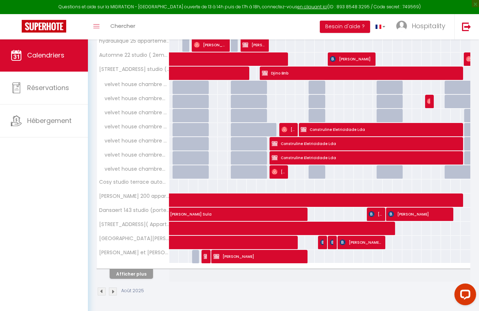
click at [141, 271] on button "Afficher plus" at bounding box center [131, 274] width 43 height 10
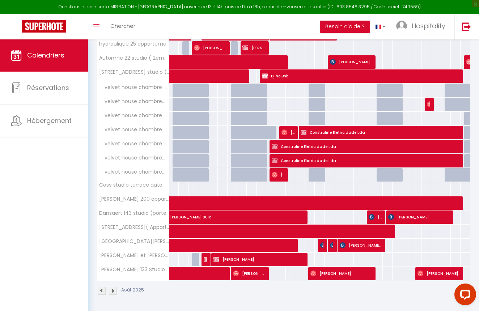
scroll to position [320, 0]
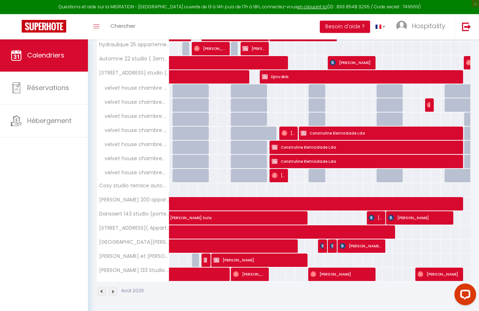
click at [226, 274] on span at bounding box center [225, 275] width 100 height 14
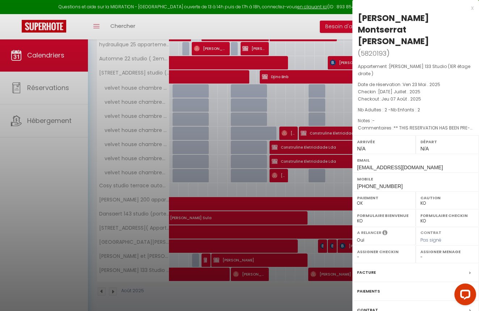
click at [471, 5] on div "x" at bounding box center [412, 8] width 121 height 9
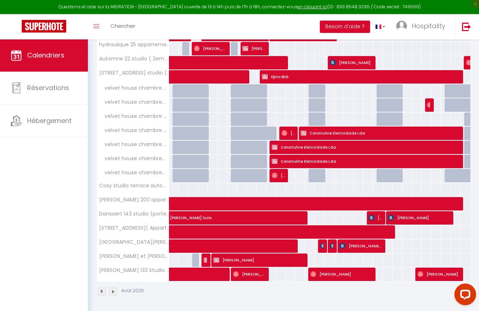
click at [250, 273] on span "[PERSON_NAME]" at bounding box center [249, 274] width 33 height 14
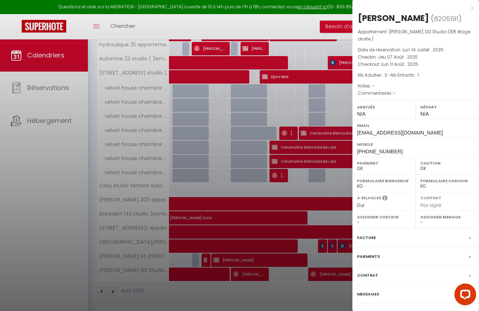
click at [470, 6] on div "x" at bounding box center [412, 8] width 121 height 9
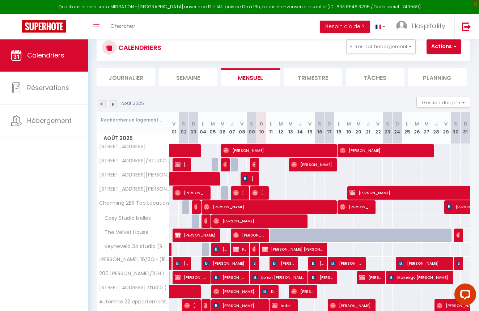
scroll to position [20, 0]
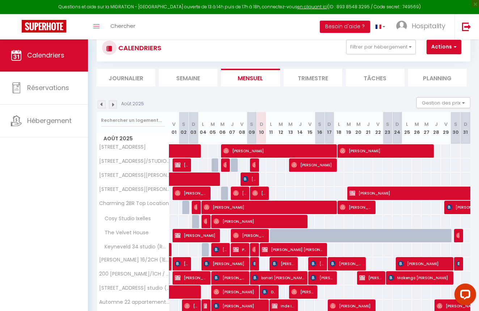
click at [103, 104] on img at bounding box center [102, 105] width 8 height 8
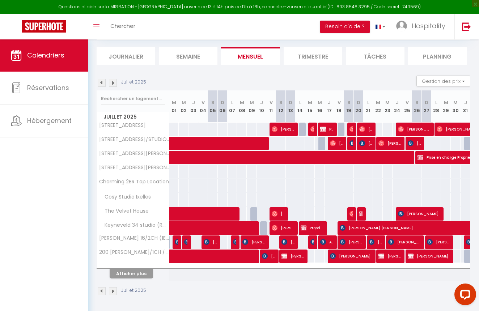
scroll to position [42, 0]
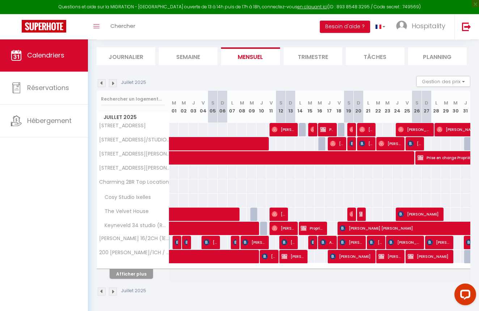
click at [129, 272] on button "Afficher plus" at bounding box center [131, 274] width 43 height 10
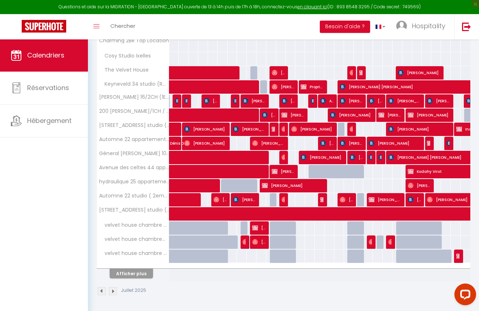
scroll to position [183, 0]
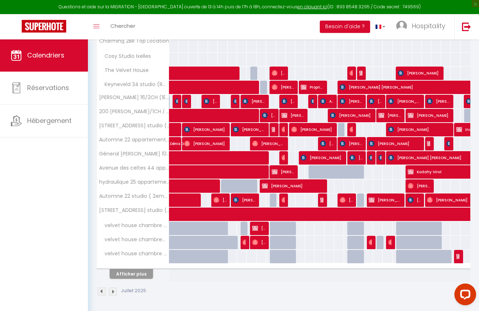
click at [130, 271] on button "Afficher plus" at bounding box center [131, 274] width 43 height 10
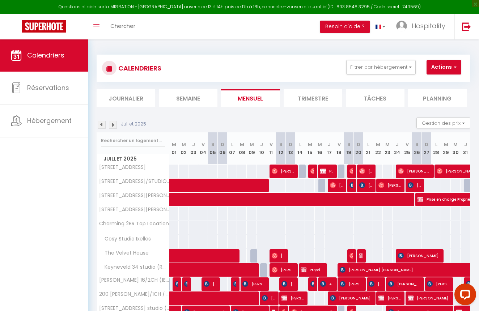
scroll to position [0, 0]
click at [114, 124] on img at bounding box center [113, 125] width 8 height 8
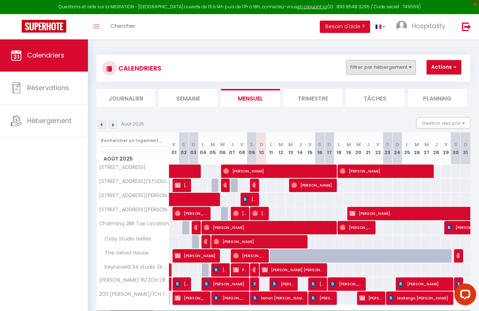
click at [403, 72] on button "Filtrer par hébergement" at bounding box center [380, 67] width 69 height 14
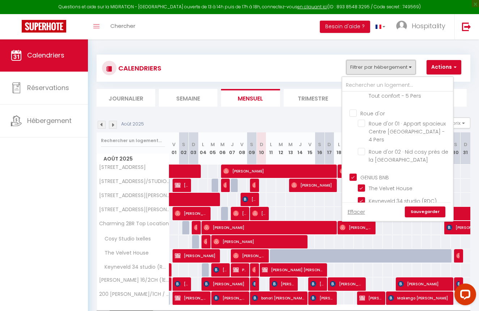
scroll to position [26, 0]
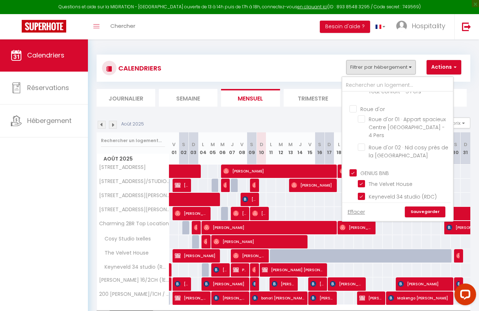
click at [353, 169] on input "GENIUS BNB" at bounding box center [404, 172] width 111 height 7
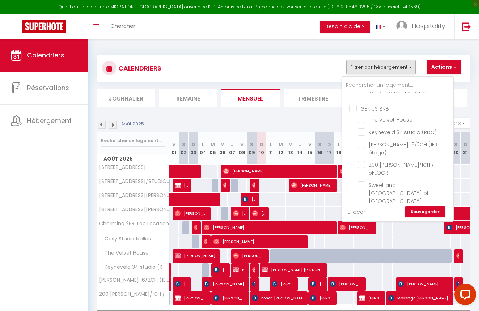
scroll to position [92, 0]
click at [361, 127] on input "Keyneveld 34 studio (RDC)" at bounding box center [404, 130] width 93 height 7
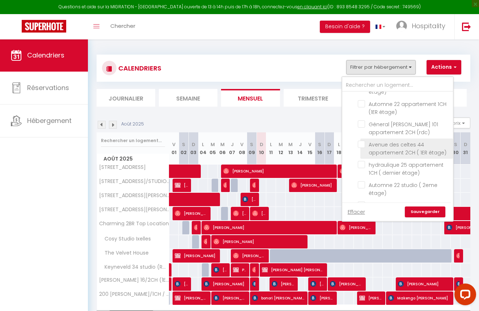
scroll to position [232, 0]
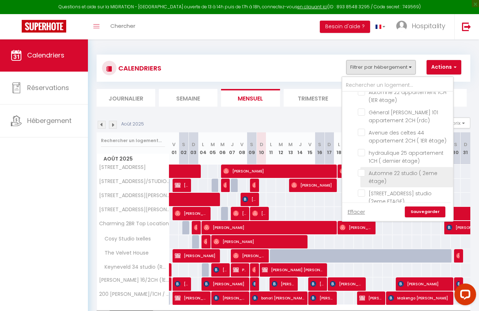
click at [362, 169] on input "Automne 22 studio ( 2eme étage)" at bounding box center [404, 172] width 93 height 7
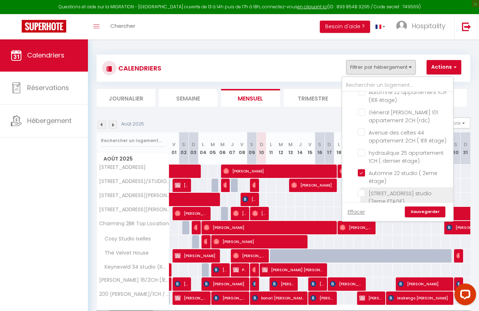
click at [363, 190] on input "[STREET_ADDRESS] studio (2eme ETAGE)" at bounding box center [404, 193] width 93 height 7
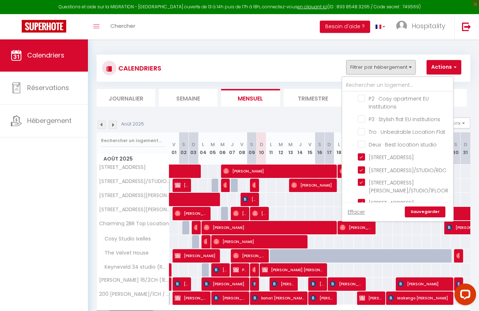
scroll to position [1062, 0]
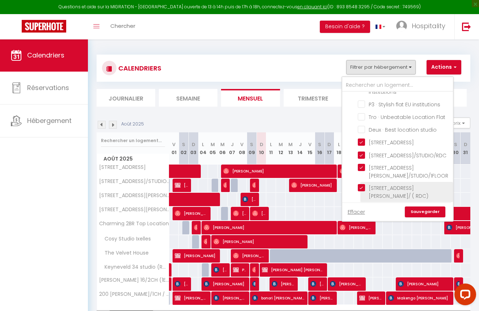
click at [362, 184] on input "[STREET_ADDRESS][PERSON_NAME]/ ( RDC)" at bounding box center [404, 187] width 93 height 7
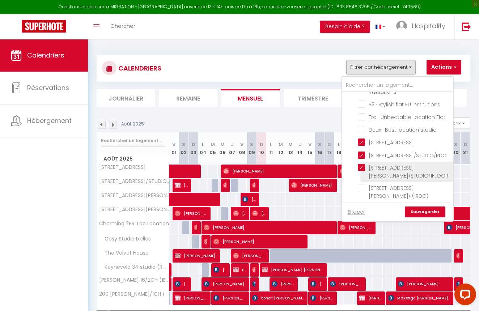
click at [362, 164] on input "[STREET_ADDRESS][PERSON_NAME]/STUDIO/1FLOOR" at bounding box center [404, 167] width 93 height 7
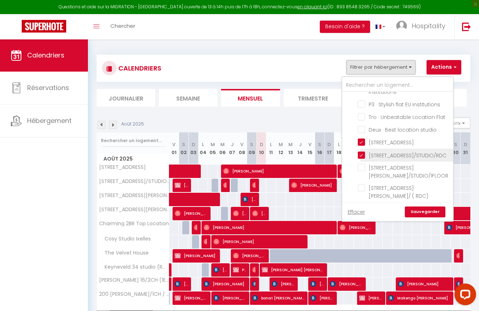
click at [360, 151] on input "[STREET_ADDRESS]/STUDIO/RDC" at bounding box center [404, 154] width 93 height 7
click at [360, 138] on input "[STREET_ADDRESS]" at bounding box center [404, 141] width 93 height 7
click at [360, 204] on input "Charming 2BR Top Location" at bounding box center [404, 207] width 93 height 7
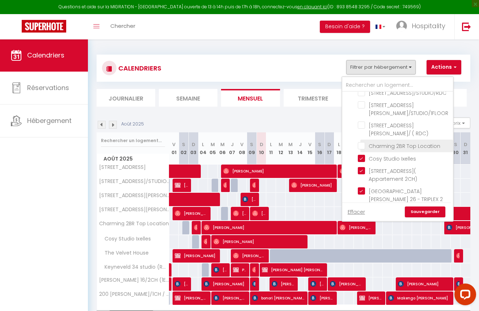
scroll to position [1136, 0]
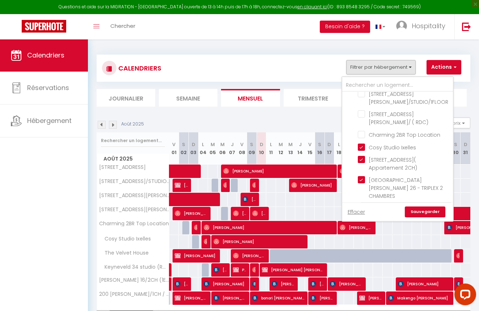
click at [361, 204] on input "[PERSON_NAME] et [PERSON_NAME] 15 studio ( 2eme étage)" at bounding box center [404, 207] width 93 height 7
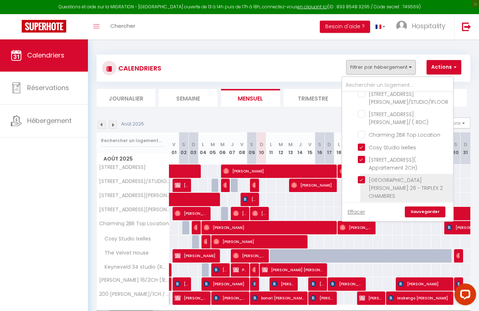
click at [361, 176] on input "[GEOGRAPHIC_DATA][PERSON_NAME] 26 - TRIPLEX 2 CHAMBRES" at bounding box center [404, 179] width 93 height 7
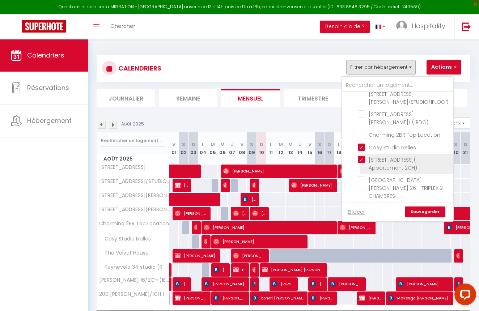
click at [362, 156] on input "[STREET_ADDRESS]( Appartement 2CH)" at bounding box center [404, 159] width 93 height 7
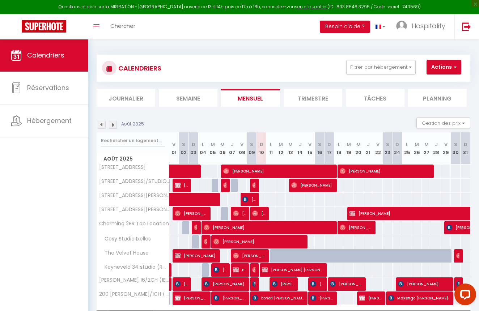
drag, startPoint x: 370, startPoint y: 107, endPoint x: 372, endPoint y: 81, distance: 26.1
click at [370, 105] on div "CALENDRIERS Filtrer par hébergement Molenbeek [GEOGRAPHIC_DATA] · Appart spacie…" at bounding box center [284, 196] width 374 height 297
click at [372, 81] on div "CALENDRIERS Filtrer par hébergement Molenbeek [GEOGRAPHIC_DATA] · Appart spacie…" at bounding box center [284, 68] width 374 height 27
click at [373, 73] on button "Filtrer par hébergement" at bounding box center [380, 67] width 69 height 14
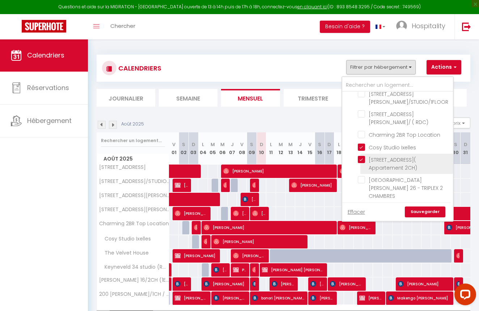
click at [361, 156] on input "[STREET_ADDRESS]( Appartement 2CH)" at bounding box center [404, 159] width 93 height 7
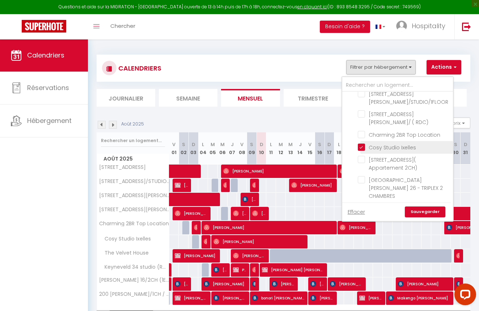
click at [358, 143] on input "Cosy Studio Ixelles" at bounding box center [404, 146] width 93 height 7
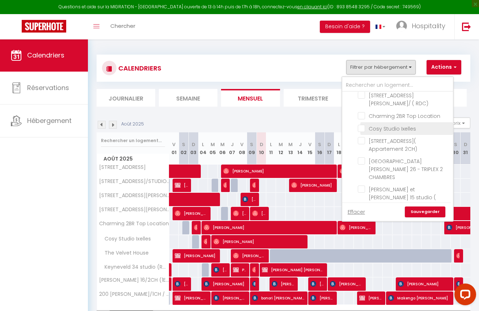
scroll to position [1154, 0]
click at [360, 214] on input "[PERSON_NAME] 133 Studio (1ER étage droite )" at bounding box center [404, 217] width 93 height 7
click at [426, 211] on link "Sauvegarder" at bounding box center [425, 212] width 41 height 11
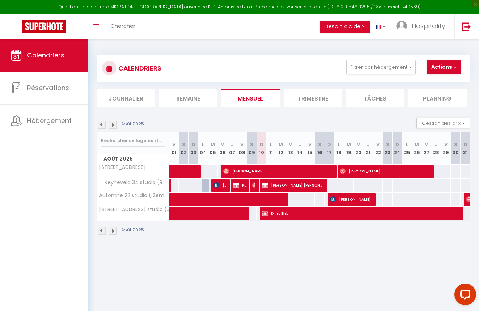
click at [384, 12] on div "Questions et aide sur la MIGRATION - [GEOGRAPHIC_DATA] ouverte de 13 à 14h puis…" at bounding box center [239, 7] width 479 height 14
click at [239, 214] on span at bounding box center [241, 214] width 133 height 14
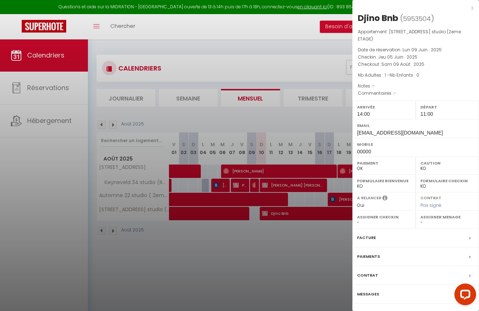
drag, startPoint x: 319, startPoint y: 135, endPoint x: 344, endPoint y: 77, distance: 63.2
click at [319, 131] on div at bounding box center [239, 155] width 479 height 311
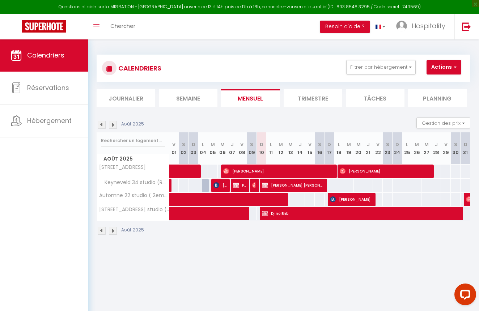
click at [103, 124] on img at bounding box center [102, 125] width 8 height 8
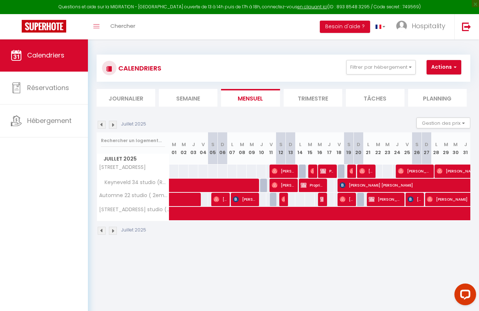
click at [113, 124] on img at bounding box center [113, 125] width 8 height 8
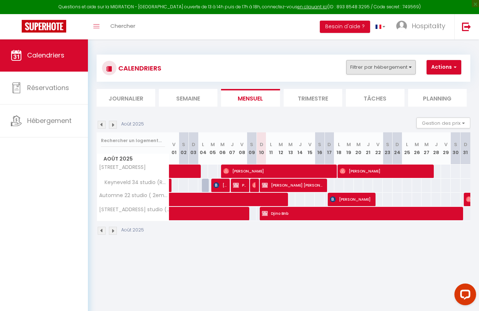
click at [409, 69] on button "Filtrer par hébergement" at bounding box center [380, 67] width 69 height 14
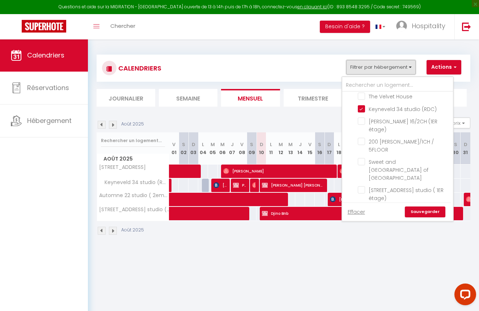
scroll to position [117, 0]
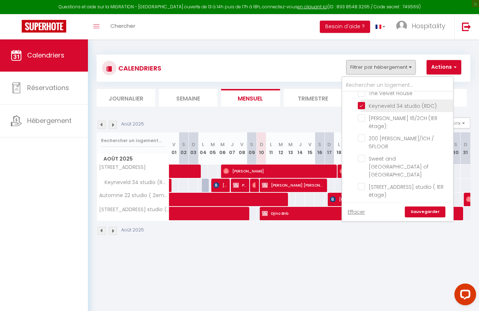
click at [363, 102] on input "Keyneveld 34 studio (RDC)" at bounding box center [404, 105] width 93 height 7
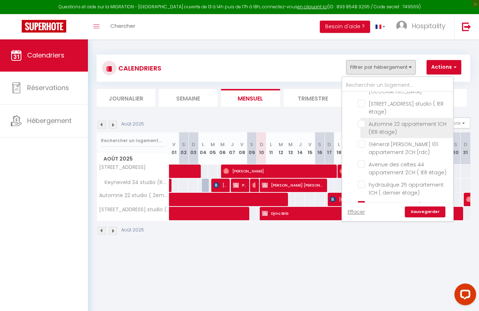
scroll to position [201, 0]
click at [362, 201] on input "Automne 22 studio ( 2eme étage)" at bounding box center [404, 204] width 93 height 7
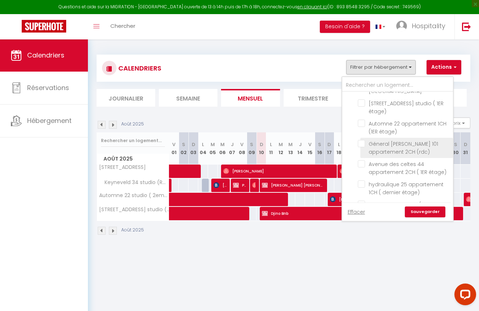
click at [362, 140] on input "Géneral [PERSON_NAME] 101 appartement 2CH (rdc)" at bounding box center [404, 143] width 93 height 7
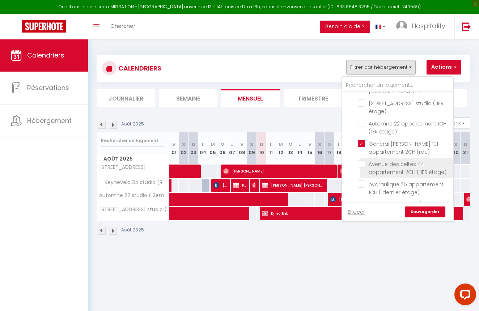
click at [361, 160] on input "Avenue des celtes 44 appartement 2CH ( 1ER étage)" at bounding box center [404, 163] width 93 height 7
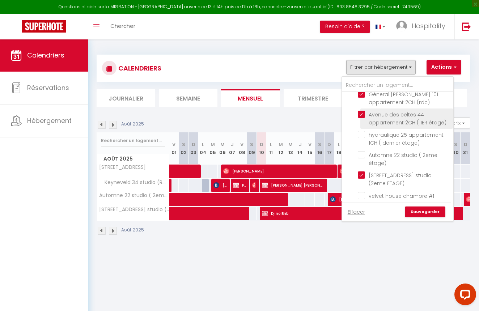
scroll to position [251, 0]
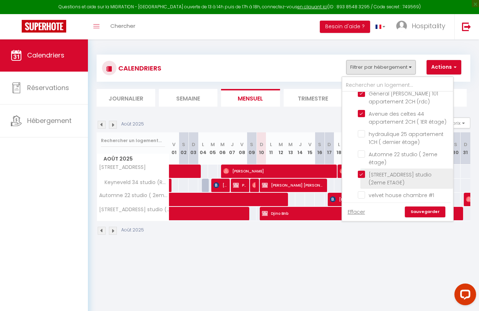
click at [361, 171] on input "[STREET_ADDRESS] studio (2eme ETAGE)" at bounding box center [404, 174] width 93 height 7
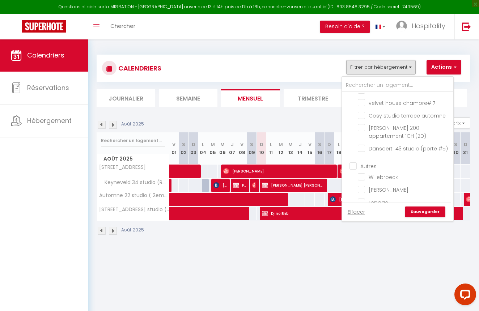
scroll to position [420, 0]
click at [363, 144] on input "Dansaert 143 studio (porte #5)" at bounding box center [404, 147] width 93 height 7
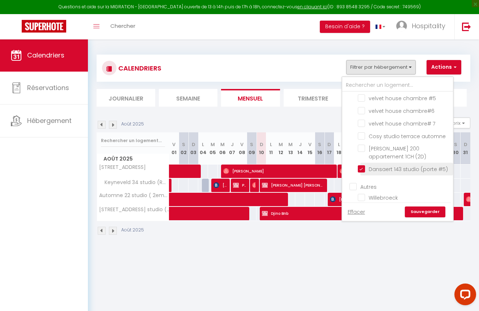
scroll to position [398, 0]
click at [360, 133] on input "Cosy studio terrace automne" at bounding box center [404, 136] width 93 height 7
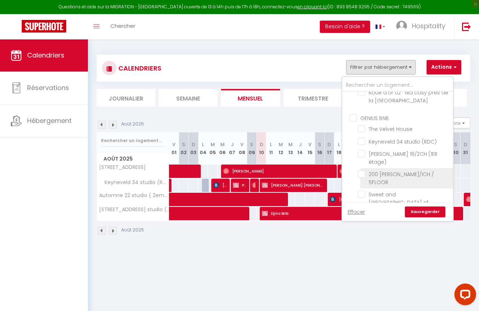
scroll to position [78, 0]
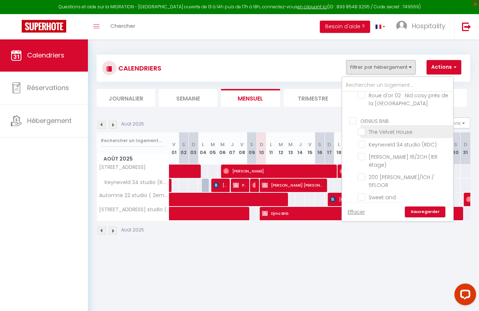
click at [360, 127] on input "The Velvet House" at bounding box center [404, 130] width 93 height 7
click at [423, 207] on link "Sauvegarder" at bounding box center [425, 212] width 41 height 11
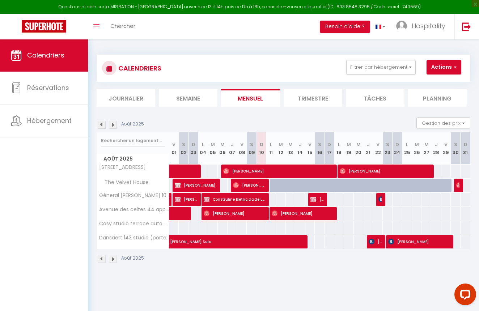
click at [273, 89] on li "Mensuel" at bounding box center [250, 98] width 59 height 18
click at [102, 126] on img at bounding box center [102, 125] width 8 height 8
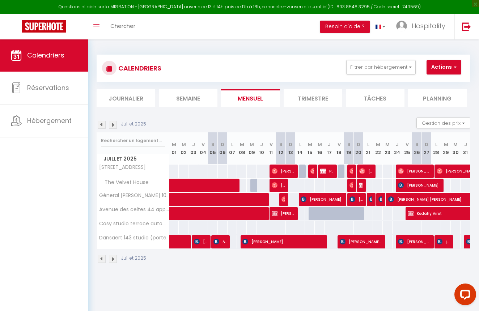
click at [114, 124] on img at bounding box center [113, 125] width 8 height 8
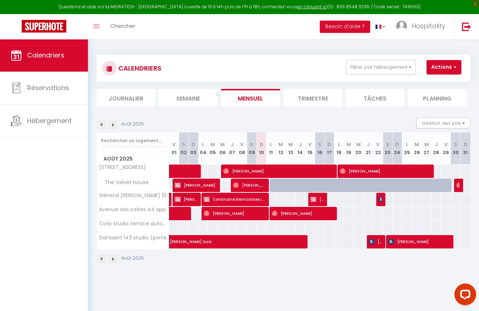
click at [101, 123] on img at bounding box center [102, 125] width 8 height 8
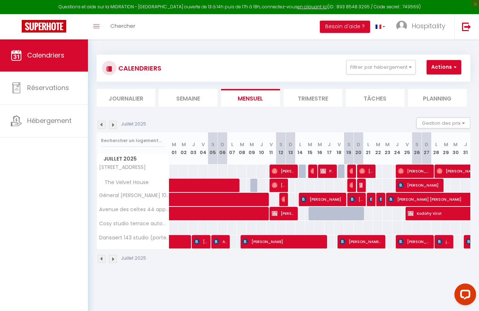
click at [114, 125] on img at bounding box center [113, 125] width 8 height 8
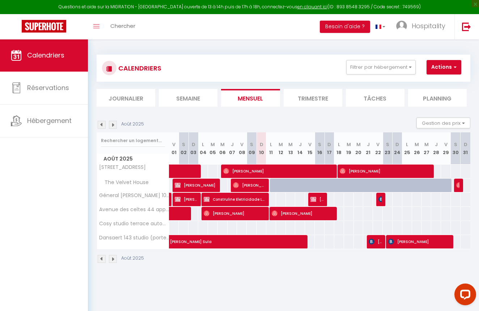
click at [101, 125] on img at bounding box center [102, 125] width 8 height 8
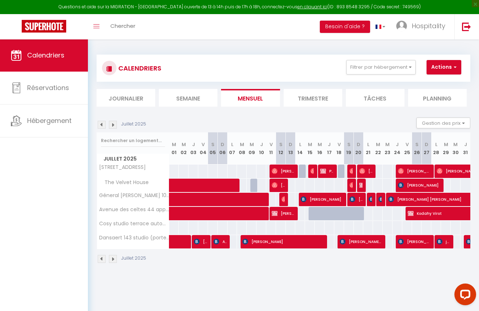
click at [114, 124] on img at bounding box center [113, 125] width 8 height 8
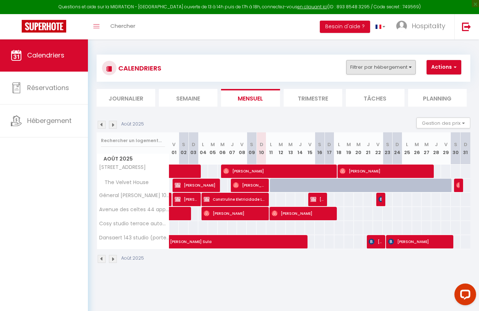
click at [396, 72] on button "Filtrer par hébergement" at bounding box center [380, 67] width 69 height 14
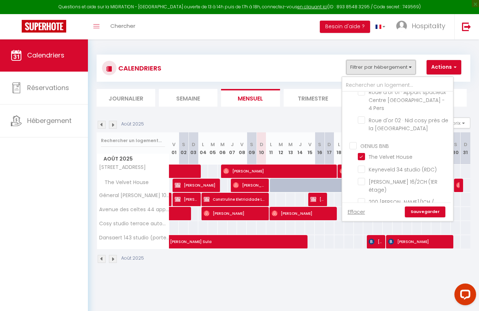
scroll to position [58, 0]
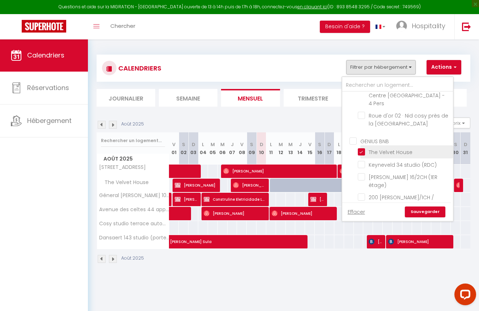
click at [363, 148] on input "The Velvet House" at bounding box center [404, 151] width 93 height 7
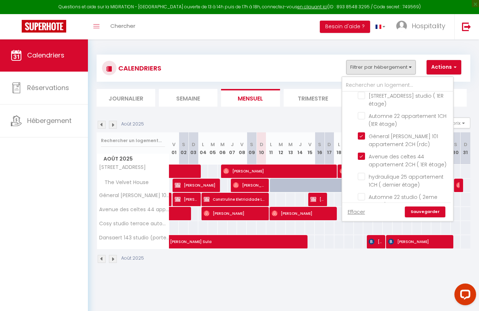
scroll to position [209, 0]
click at [363, 152] on input "Avenue des celtes 44 appartement 2CH ( 1ER étage)" at bounding box center [404, 155] width 93 height 7
click at [362, 132] on input "Géneral [PERSON_NAME] 101 appartement 2CH (rdc)" at bounding box center [404, 135] width 93 height 7
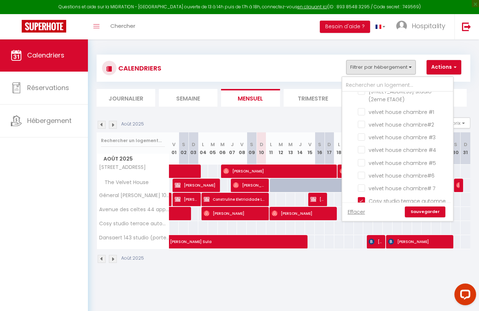
scroll to position [336, 0]
click at [361, 106] on input "velvet house chambre #1" at bounding box center [404, 109] width 93 height 7
click at [361, 195] on input "Cosy studio terrace automne" at bounding box center [404, 198] width 93 height 7
click at [361, 182] on input "velvet house chambre# 7" at bounding box center [404, 185] width 93 height 7
click at [361, 170] on input "velvet house chambre#6" at bounding box center [404, 173] width 93 height 7
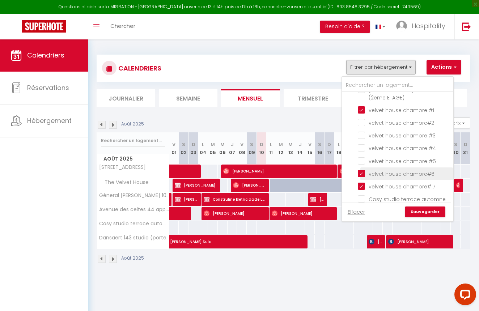
click at [361, 170] on input "velvet house chambre#6" at bounding box center [404, 173] width 93 height 7
click at [361, 157] on input "velvet house chambre #5" at bounding box center [404, 160] width 93 height 7
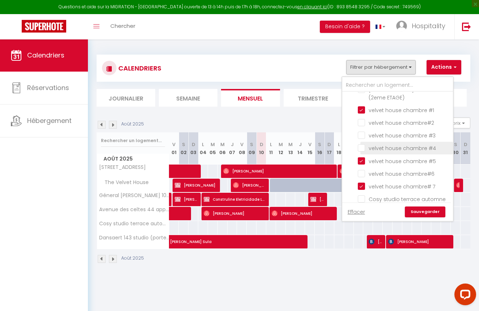
click at [361, 144] on input "velvet house chambre #4" at bounding box center [404, 147] width 93 height 7
click at [365, 132] on label "velvet house chambre #3" at bounding box center [400, 136] width 71 height 8
click at [361, 131] on input "velvet house chambre #3" at bounding box center [404, 134] width 93 height 7
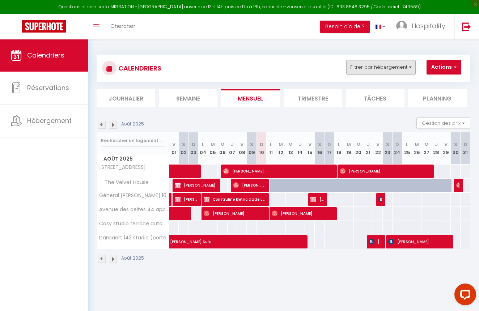
click at [384, 64] on button "Filtrer par hébergement" at bounding box center [380, 67] width 69 height 14
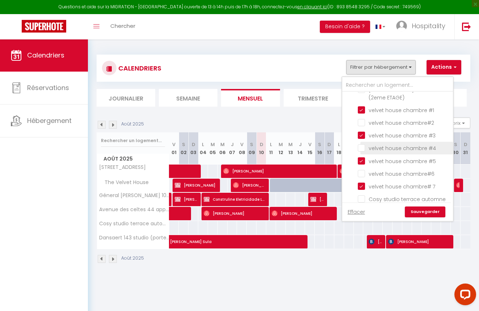
click at [362, 144] on input "velvet house chambre #4" at bounding box center [404, 147] width 93 height 7
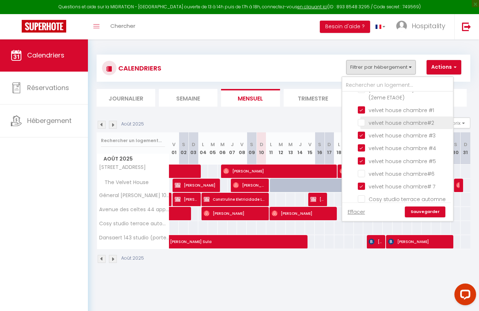
click at [362, 119] on input "velvet house chambre#2" at bounding box center [404, 122] width 93 height 7
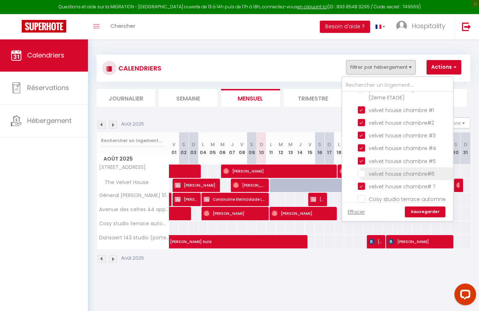
click at [360, 170] on input "velvet house chambre#6" at bounding box center [404, 173] width 93 height 7
click at [417, 208] on link "Sauvegarder" at bounding box center [425, 212] width 41 height 11
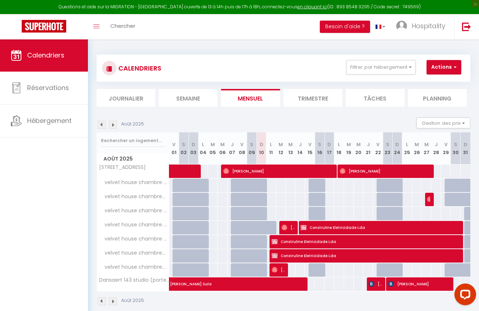
click at [101, 125] on img at bounding box center [102, 125] width 8 height 8
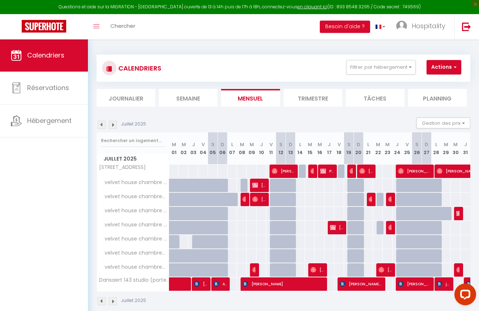
click at [112, 125] on img at bounding box center [113, 125] width 8 height 8
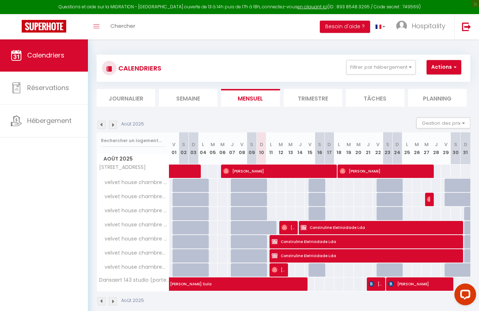
scroll to position [9, 0]
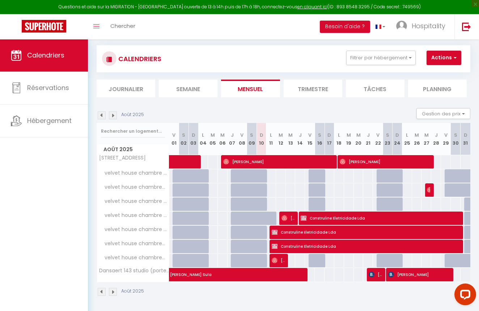
click at [102, 112] on img at bounding box center [102, 115] width 8 height 8
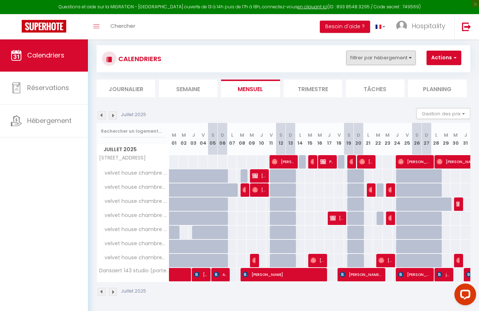
click at [397, 63] on button "Filtrer par hébergement" at bounding box center [380, 58] width 69 height 14
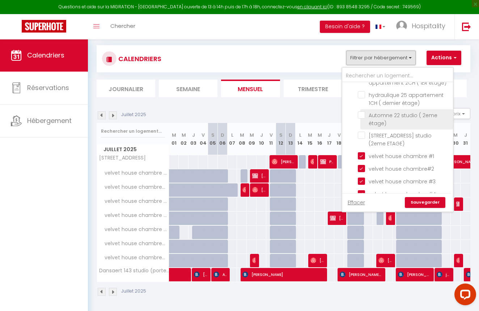
scroll to position [280, 0]
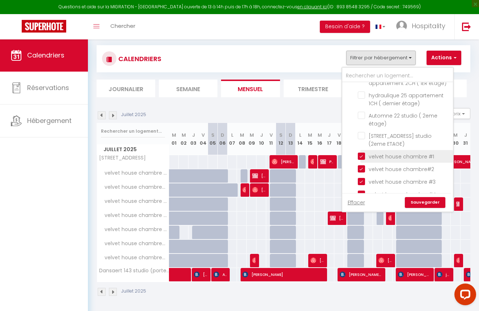
click at [360, 152] on input "velvet house chambre #1" at bounding box center [404, 155] width 93 height 7
click at [361, 165] on input "velvet house chambre#2" at bounding box center [404, 168] width 93 height 7
click at [362, 175] on li "velvet house chambre #3" at bounding box center [406, 181] width 93 height 13
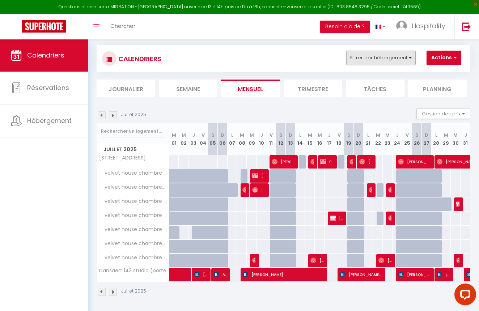
click at [393, 59] on button "Filtrer par hébergement" at bounding box center [380, 58] width 69 height 14
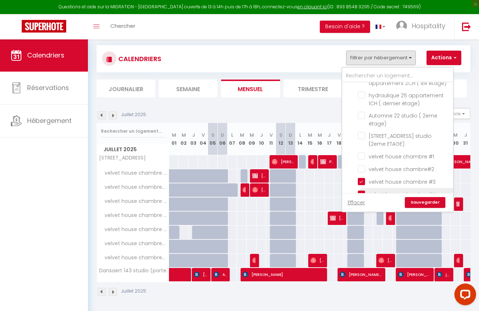
click at [362, 190] on input "velvet house chambre #4" at bounding box center [404, 193] width 93 height 7
click at [362, 178] on input "velvet house chambre #3" at bounding box center [404, 181] width 93 height 7
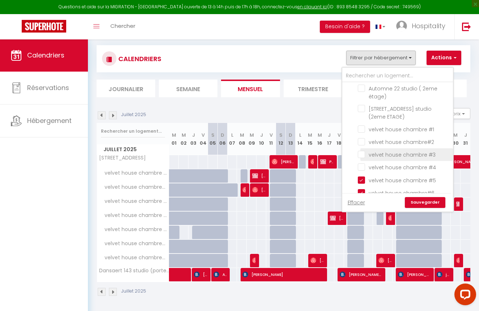
scroll to position [316, 0]
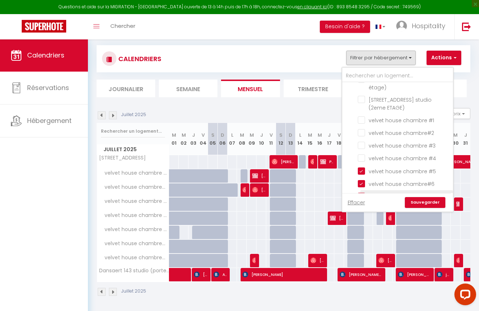
click at [362, 192] on input "velvet house chambre# 7" at bounding box center [404, 195] width 93 height 7
click at [361, 180] on input "velvet house chambre#6" at bounding box center [404, 183] width 93 height 7
click at [362, 167] on input "velvet house chambre #5" at bounding box center [404, 170] width 93 height 7
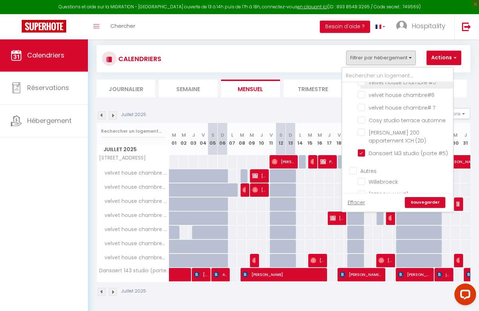
scroll to position [420, 0]
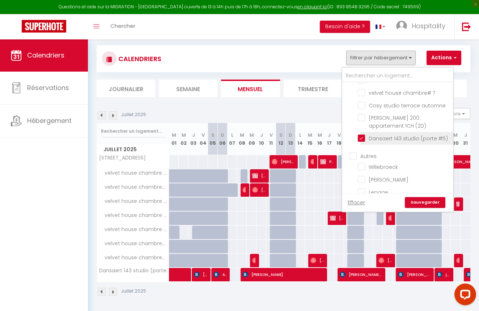
click at [360, 134] on input "Dansaert 143 studio (porte #5)" at bounding box center [404, 137] width 93 height 7
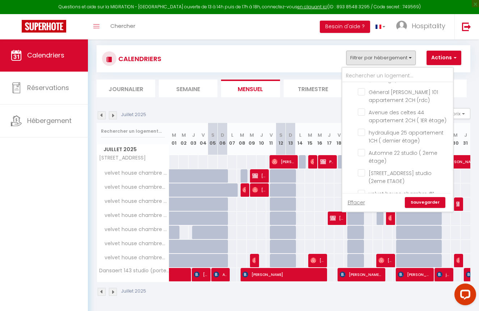
scroll to position [240, 0]
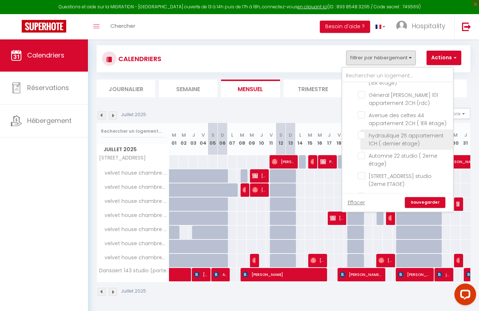
click at [361, 132] on input "hydraulique 25 appartement 1CH ( dernier étage)" at bounding box center [404, 135] width 93 height 7
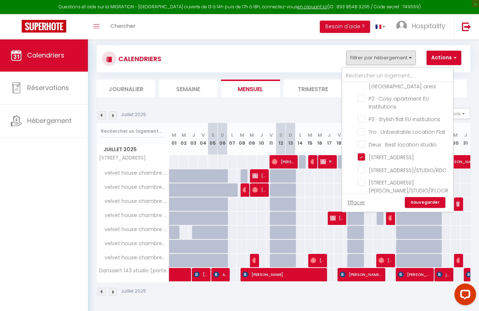
scroll to position [1038, 0]
click at [361, 153] on input "[STREET_ADDRESS]" at bounding box center [404, 156] width 93 height 7
click at [361, 165] on input "[STREET_ADDRESS]/STUDIO/RDC" at bounding box center [404, 168] width 93 height 7
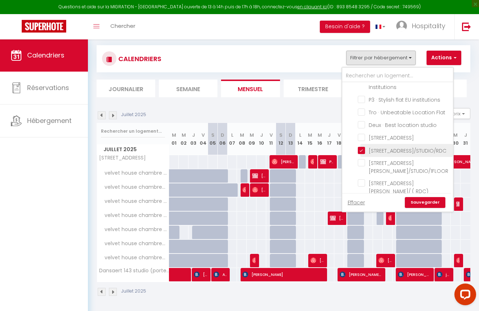
scroll to position [1058, 0]
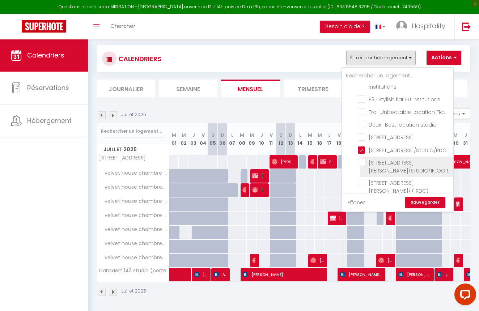
click at [361, 159] on input "[STREET_ADDRESS][PERSON_NAME]/STUDIO/1FLOOR" at bounding box center [404, 162] width 93 height 7
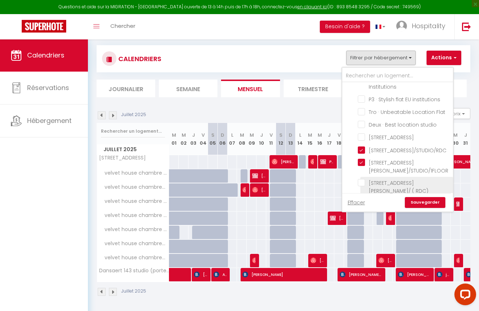
click at [362, 179] on input "[STREET_ADDRESS][PERSON_NAME]/ ( RDC)" at bounding box center [404, 182] width 93 height 7
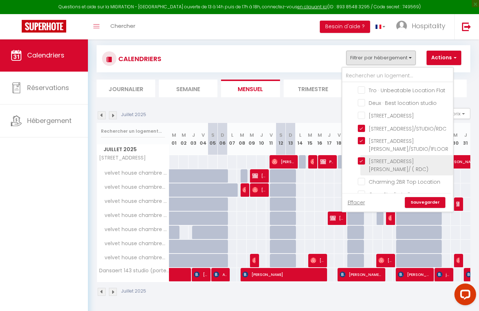
scroll to position [1087, 0]
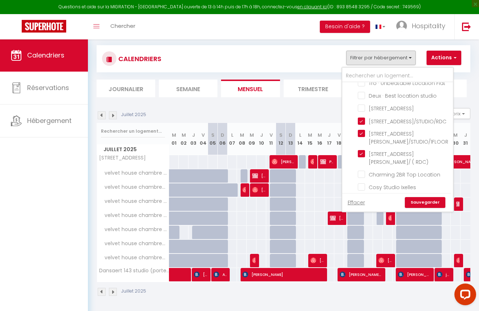
click at [361, 196] on input "[STREET_ADDRESS]( Appartement 2CH)" at bounding box center [404, 199] width 93 height 7
click at [361, 183] on input "Cosy Studio Ixelles" at bounding box center [404, 186] width 93 height 7
click at [362, 170] on input "Charming 2BR Top Location" at bounding box center [404, 173] width 93 height 7
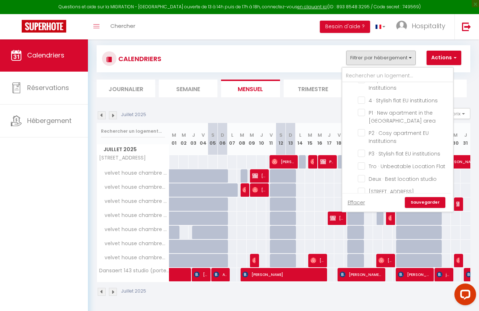
scroll to position [1003, 0]
click at [433, 197] on link "Sauvegarder" at bounding box center [425, 202] width 41 height 11
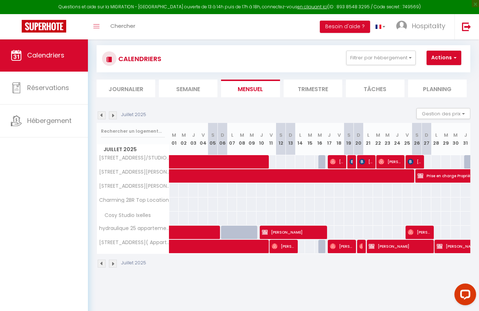
scroll to position [32, 0]
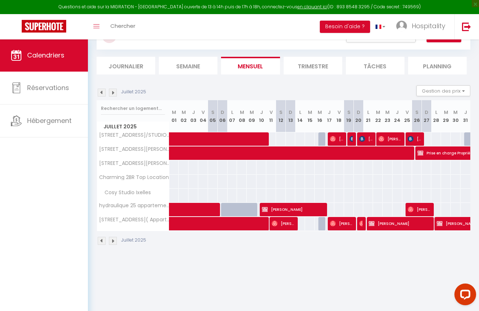
click at [114, 90] on img at bounding box center [113, 93] width 8 height 8
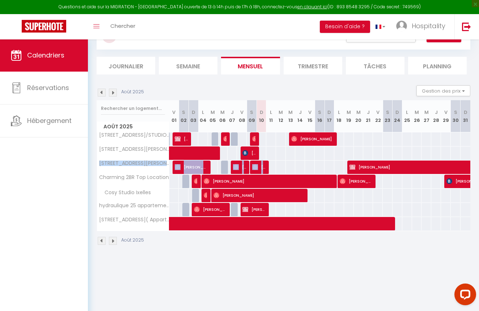
drag, startPoint x: 271, startPoint y: 163, endPoint x: 335, endPoint y: 71, distance: 112.3
click at [271, 160] on tbody "[STREET_ADDRESS]/STUDIO/RDC 70 [PERSON_NAME] 70 70 70 70 Aléssia Vanessa 70 70 …" at bounding box center [284, 181] width 374 height 99
click at [300, 157] on div "100" at bounding box center [300, 152] width 10 height 13
click at [101, 91] on img at bounding box center [102, 93] width 8 height 8
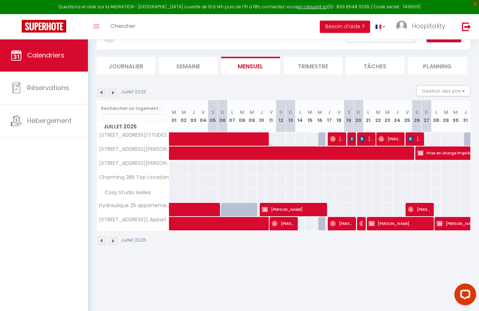
click at [140, 58] on li "Journalier" at bounding box center [126, 66] width 59 height 18
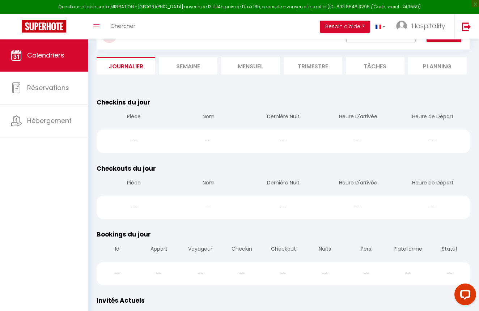
click at [262, 68] on li "Mensuel" at bounding box center [250, 66] width 59 height 18
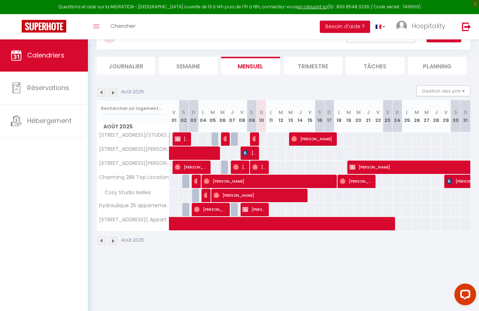
click at [114, 94] on img at bounding box center [113, 93] width 8 height 8
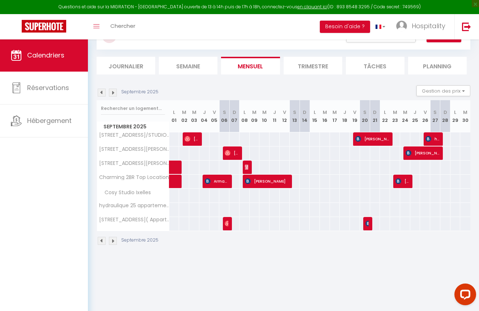
drag, startPoint x: 216, startPoint y: 149, endPoint x: 216, endPoint y: 114, distance: 35.1
click at [216, 149] on div "106" at bounding box center [214, 152] width 10 height 13
click at [100, 92] on img at bounding box center [102, 93] width 8 height 8
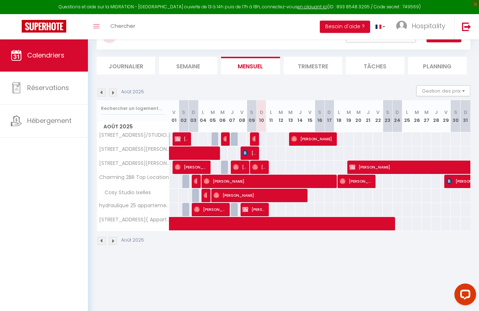
click at [100, 92] on img at bounding box center [102, 93] width 8 height 8
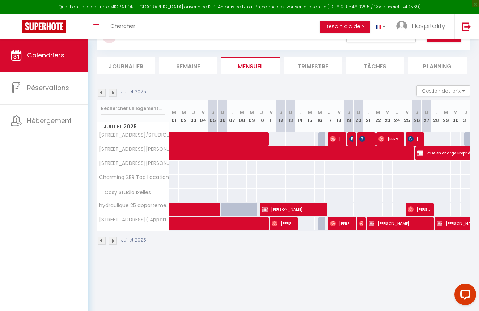
click at [114, 92] on img at bounding box center [113, 93] width 8 height 8
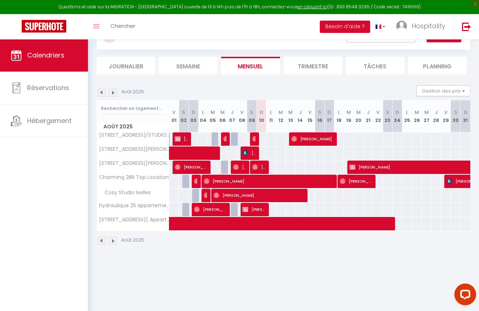
click at [101, 89] on img at bounding box center [102, 93] width 8 height 8
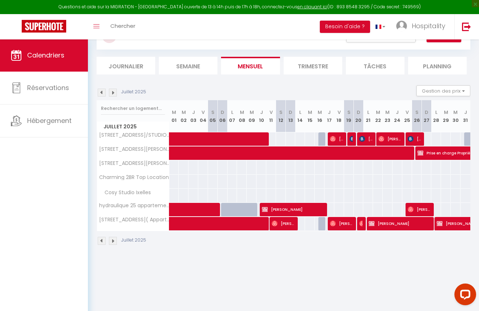
click at [111, 92] on img at bounding box center [113, 93] width 8 height 8
